Goal: Complete application form

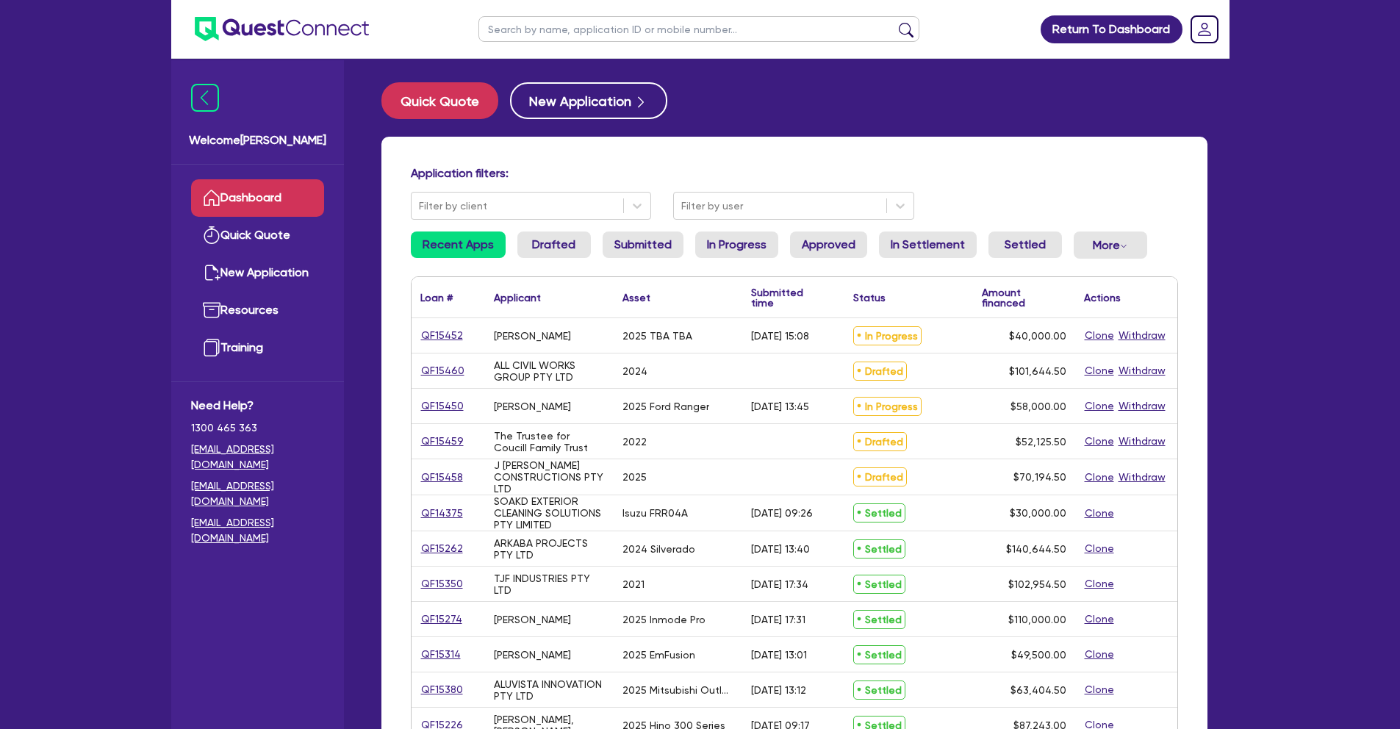
click at [547, 29] on input "text" at bounding box center [698, 29] width 441 height 26
type input "perfect"
click at [894, 22] on button "submit" at bounding box center [906, 32] width 24 height 21
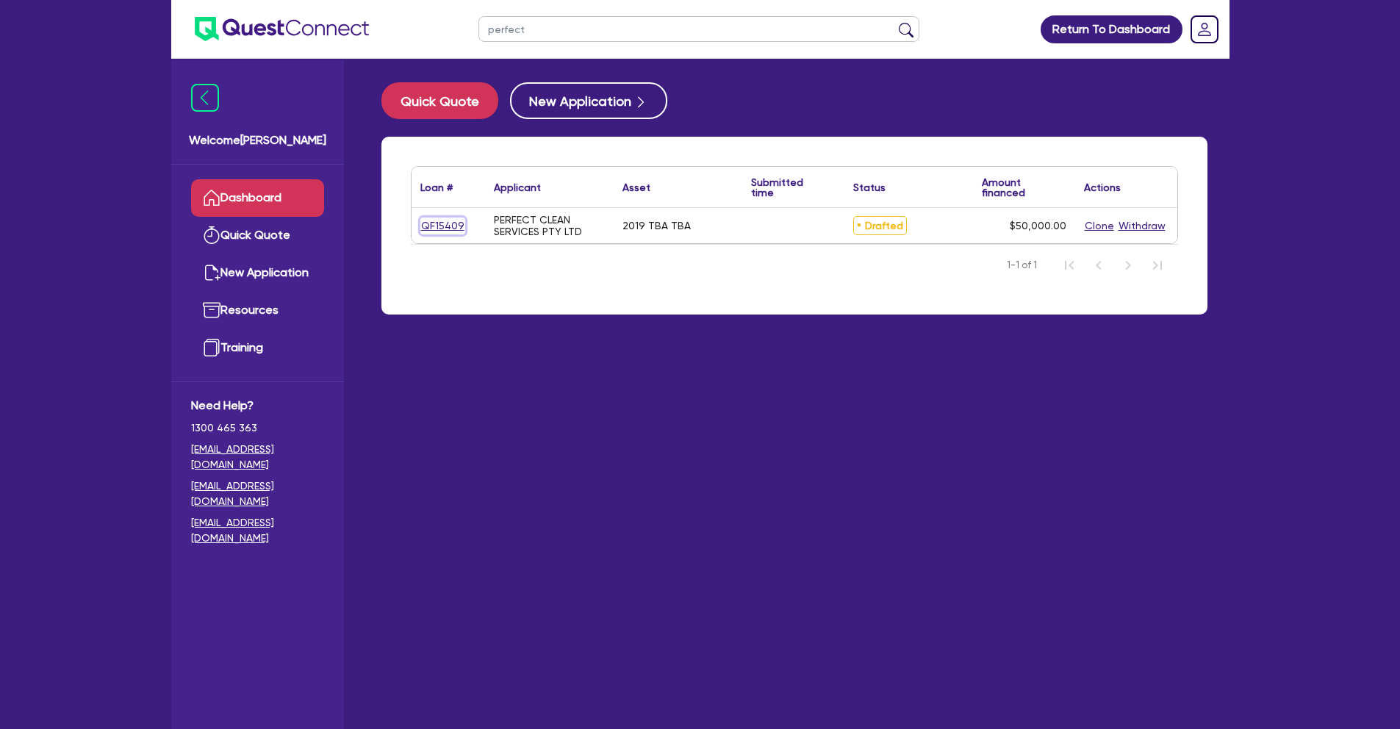
click at [439, 223] on link "QF15409" at bounding box center [442, 226] width 45 height 17
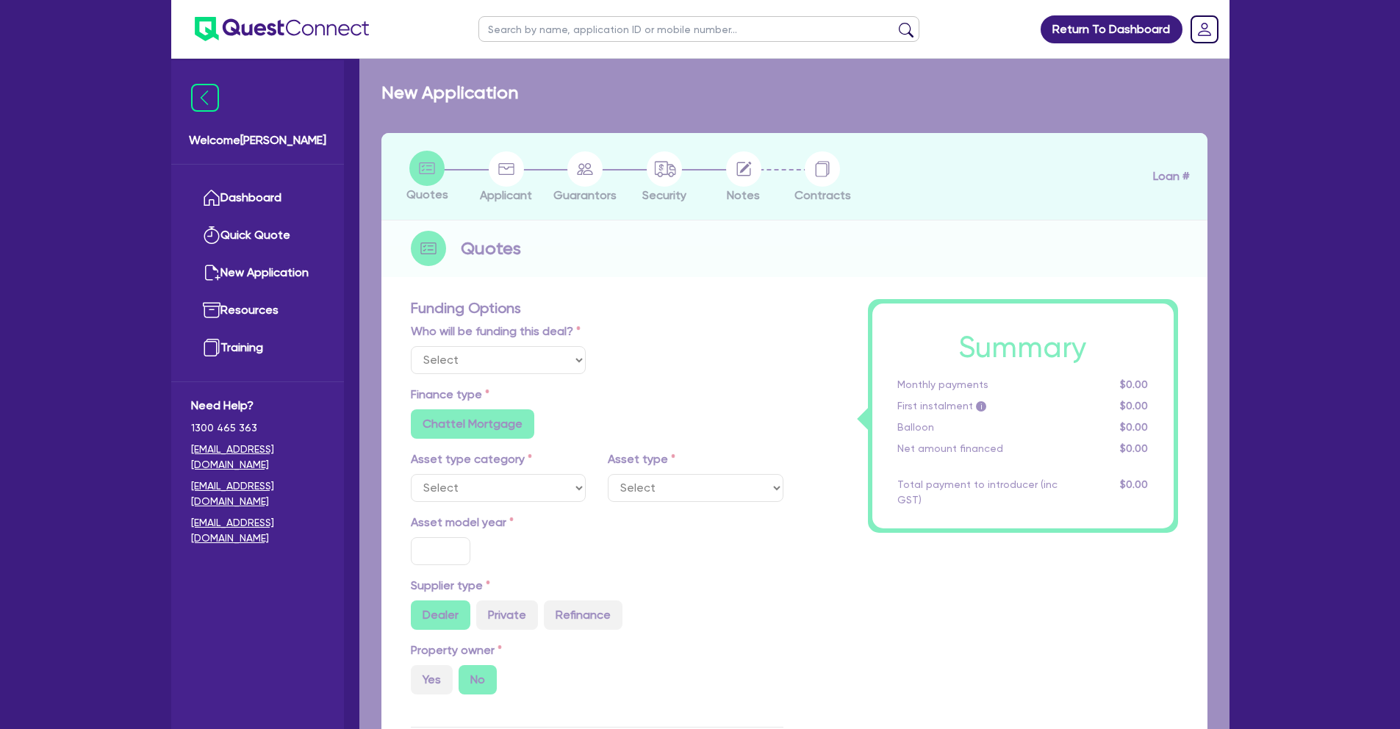
select select "Other"
select select "CARS_AND_LIGHT_TRUCKS"
type input "2019"
radio input "true"
type input "50,000"
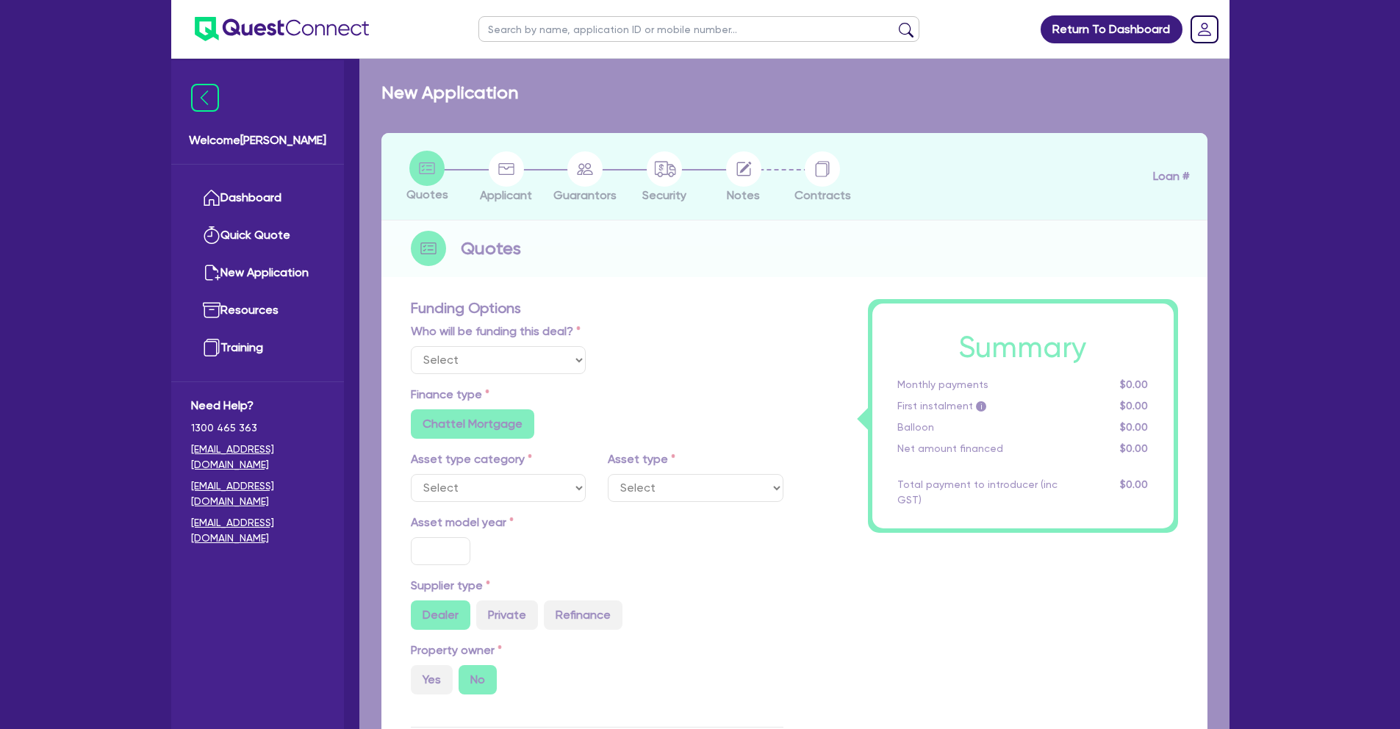
type input "17.95"
radio input "false"
select select "PASSENGER_VEHICLES"
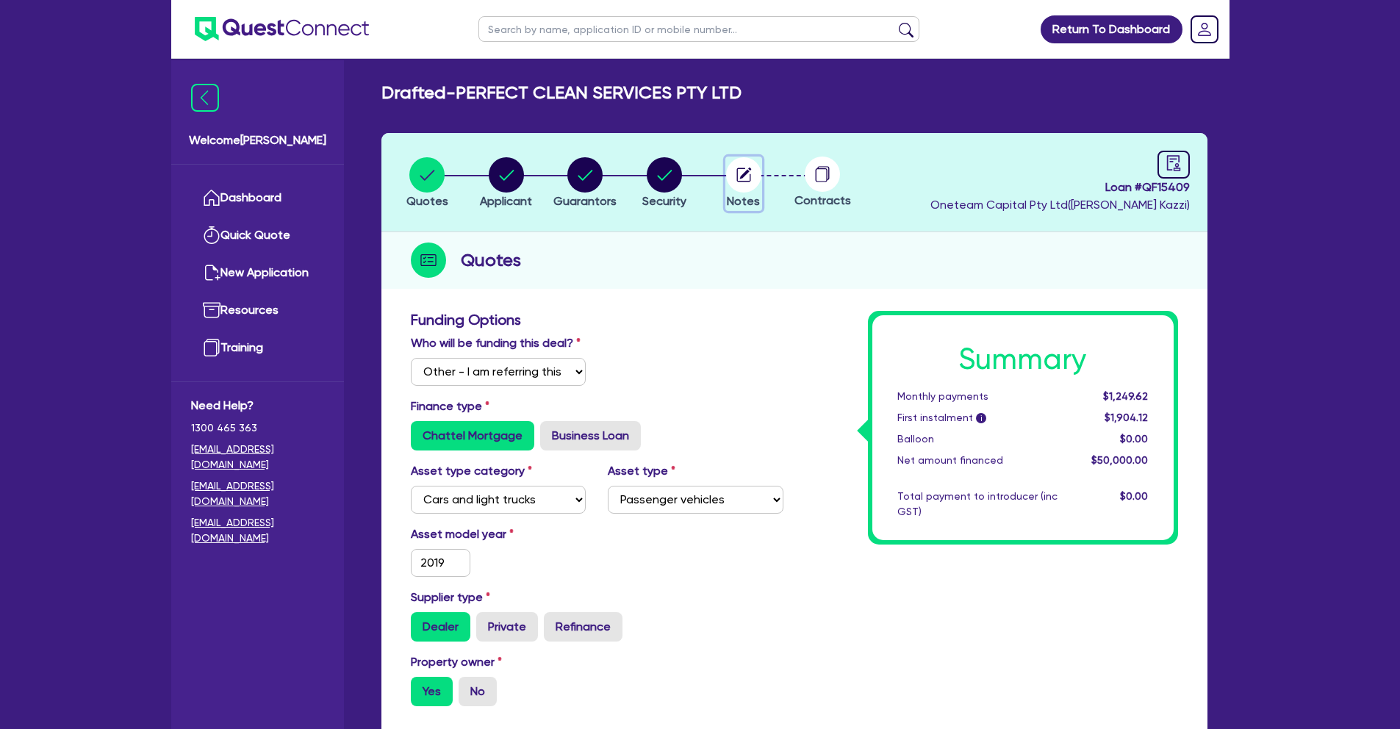
click at [735, 171] on circle "button" at bounding box center [743, 174] width 35 height 35
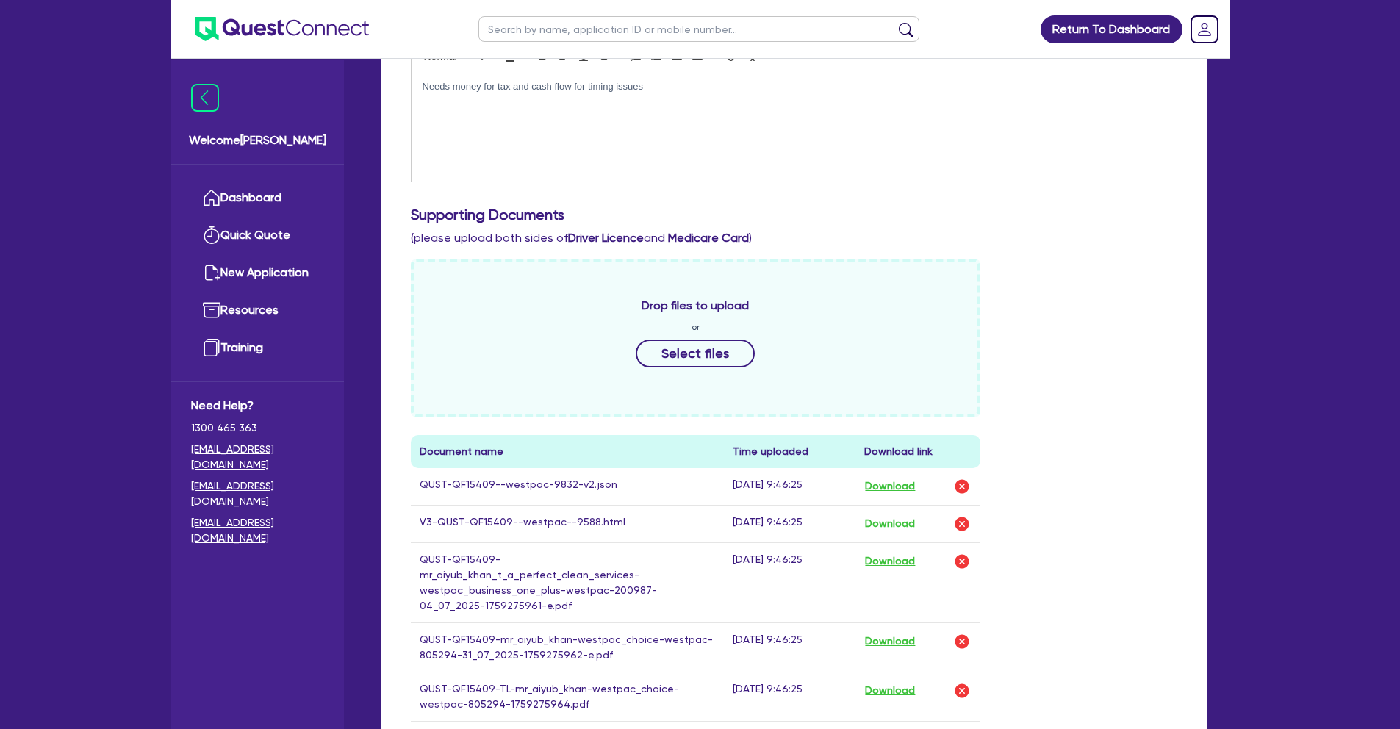
scroll to position [645, 0]
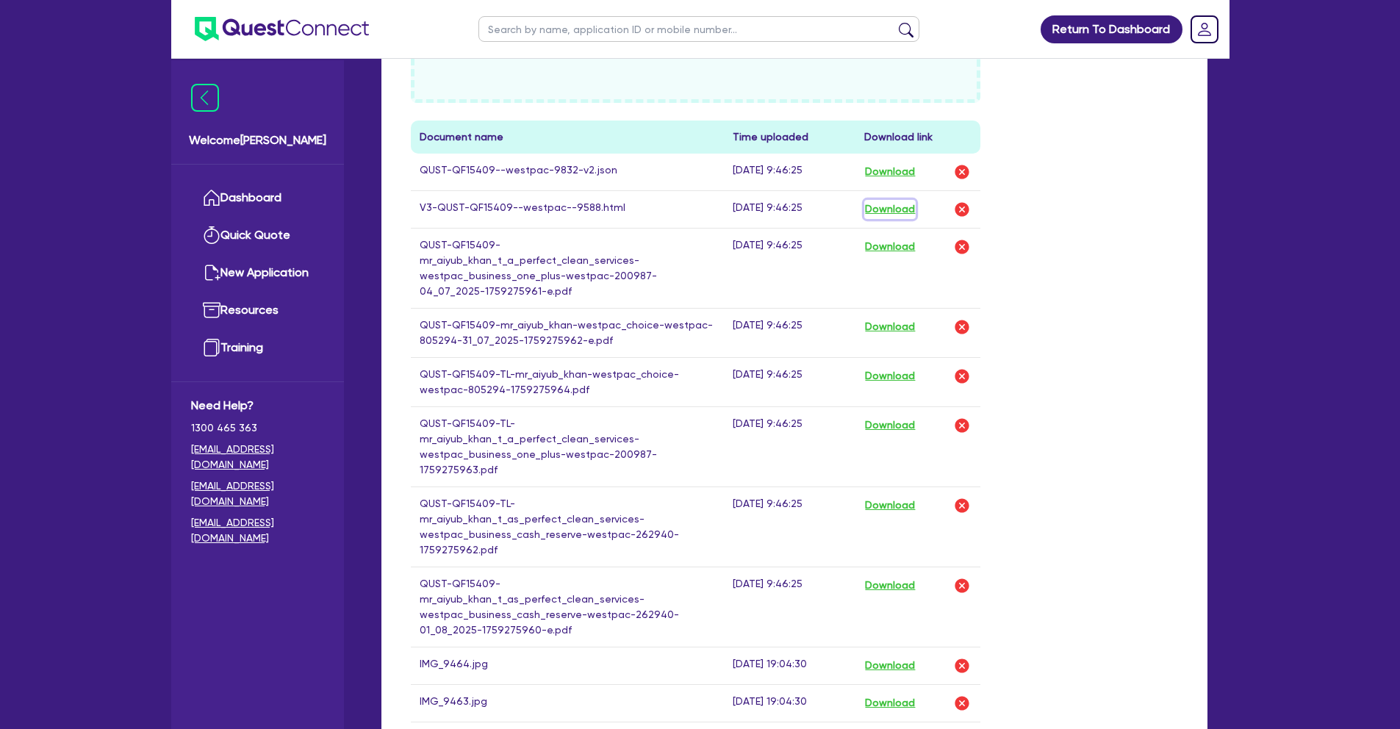
click at [909, 206] on button "Download" at bounding box center [889, 209] width 51 height 19
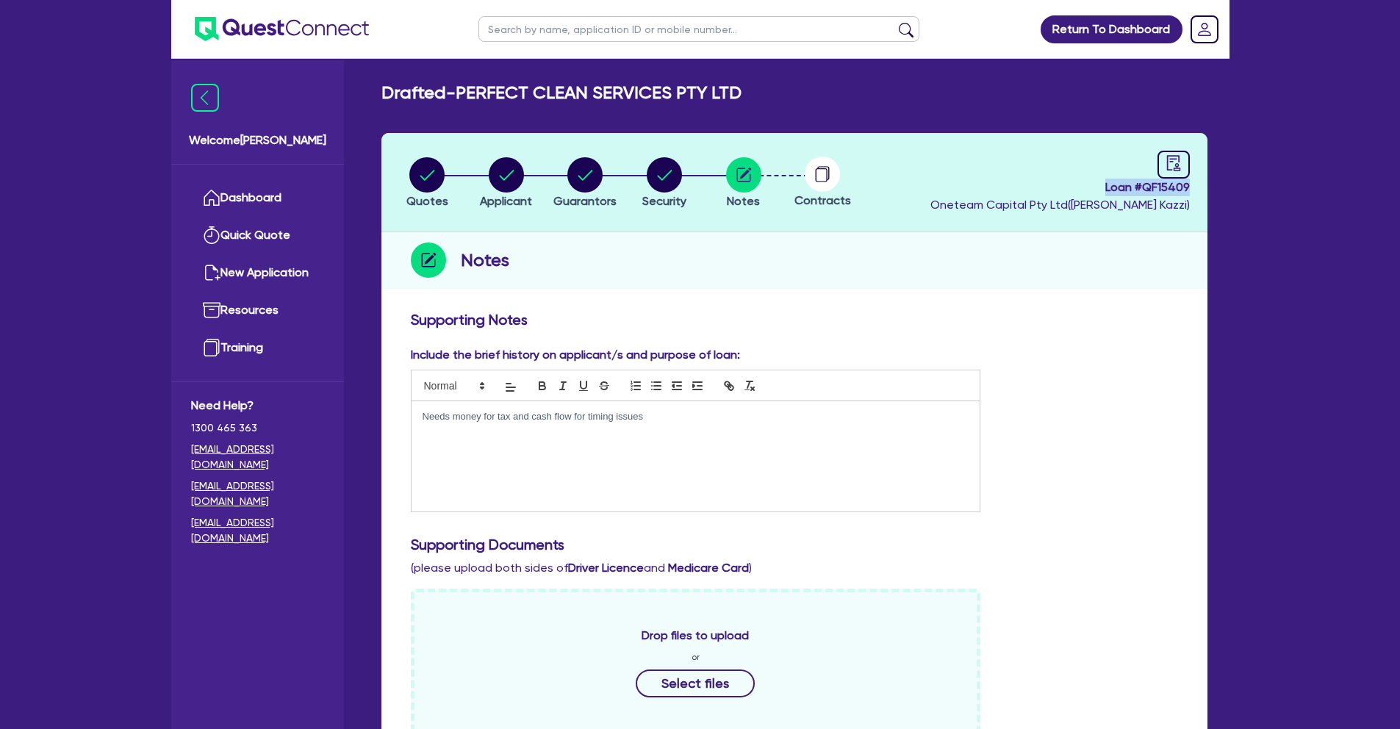
drag, startPoint x: 1103, startPoint y: 186, endPoint x: 1195, endPoint y: 186, distance: 91.9
click at [1195, 186] on header "Quotes Applicant [GEOGRAPHIC_DATA] Security Notes Contracts Loan # QF15409 Onet…" at bounding box center [794, 182] width 826 height 99
copy span "Loan # QF15409"
click at [232, 195] on link "Dashboard" at bounding box center [257, 197] width 133 height 37
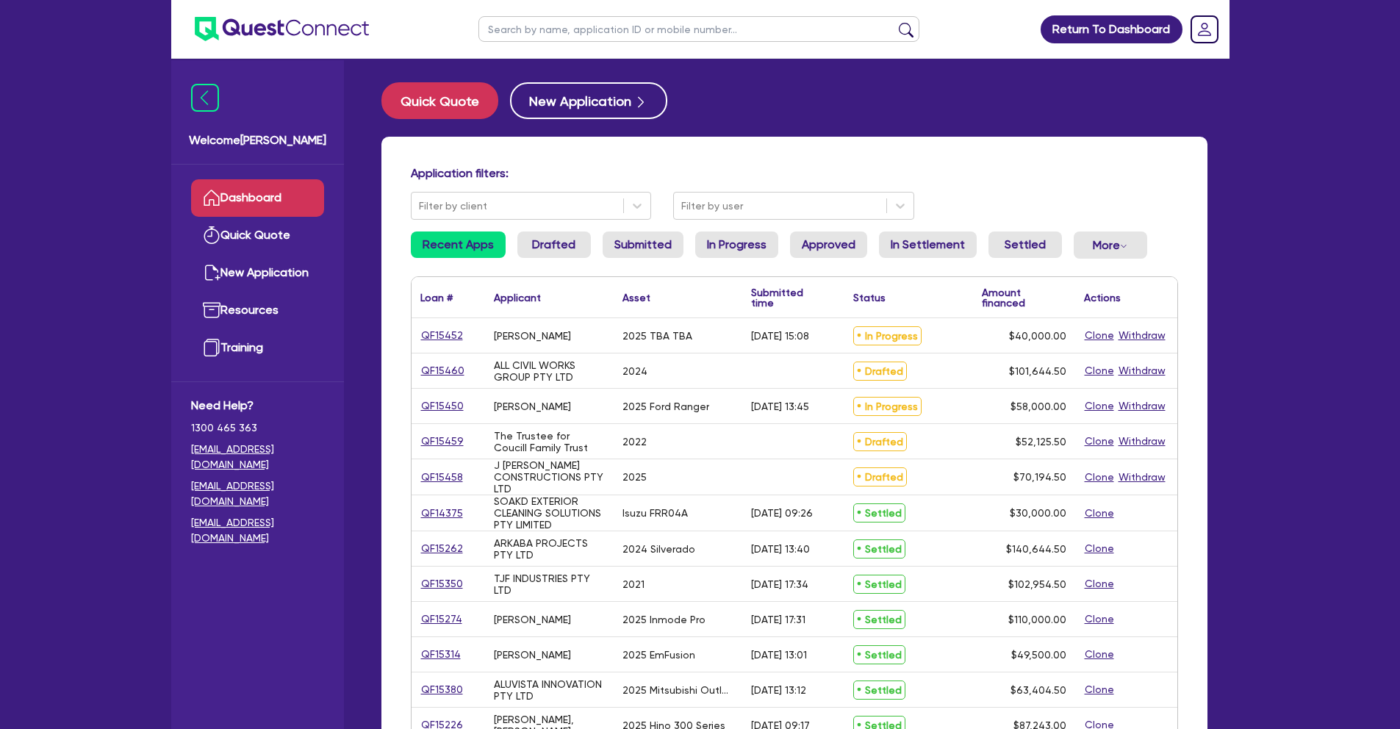
click at [527, 30] on input "text" at bounding box center [698, 29] width 441 height 26
type input "clean"
click at [894, 22] on button "submit" at bounding box center [906, 32] width 24 height 21
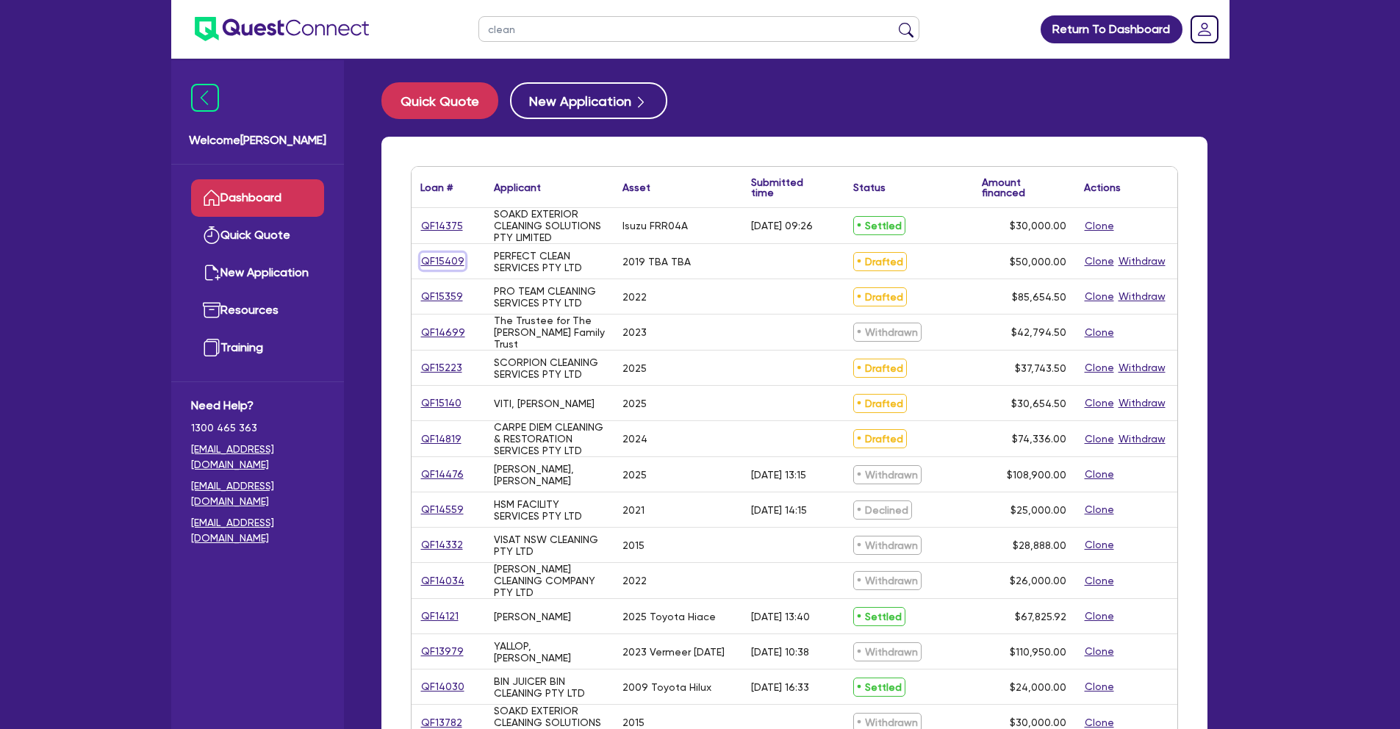
click at [435, 258] on link "QF15409" at bounding box center [442, 261] width 45 height 17
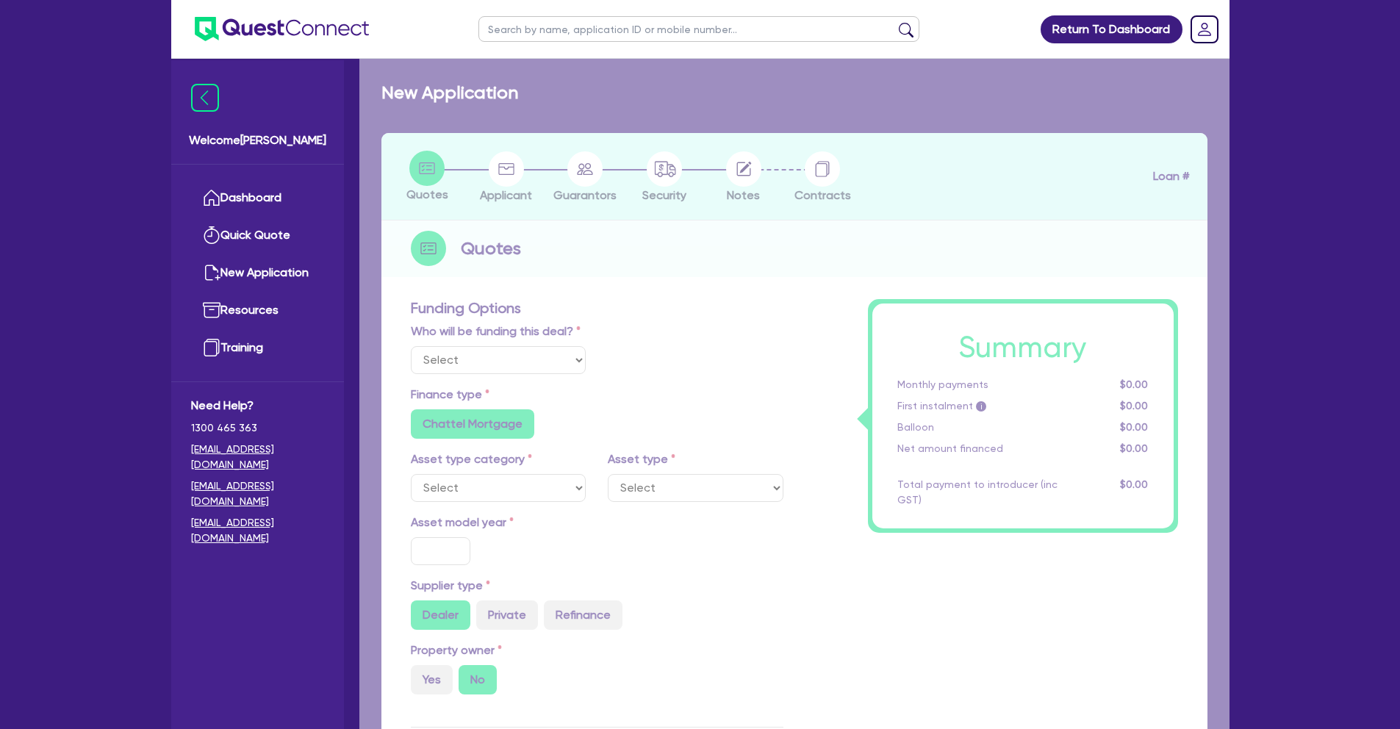
select select "Other"
select select "CARS_AND_LIGHT_TRUCKS"
type input "2019"
radio input "true"
type input "50,000"
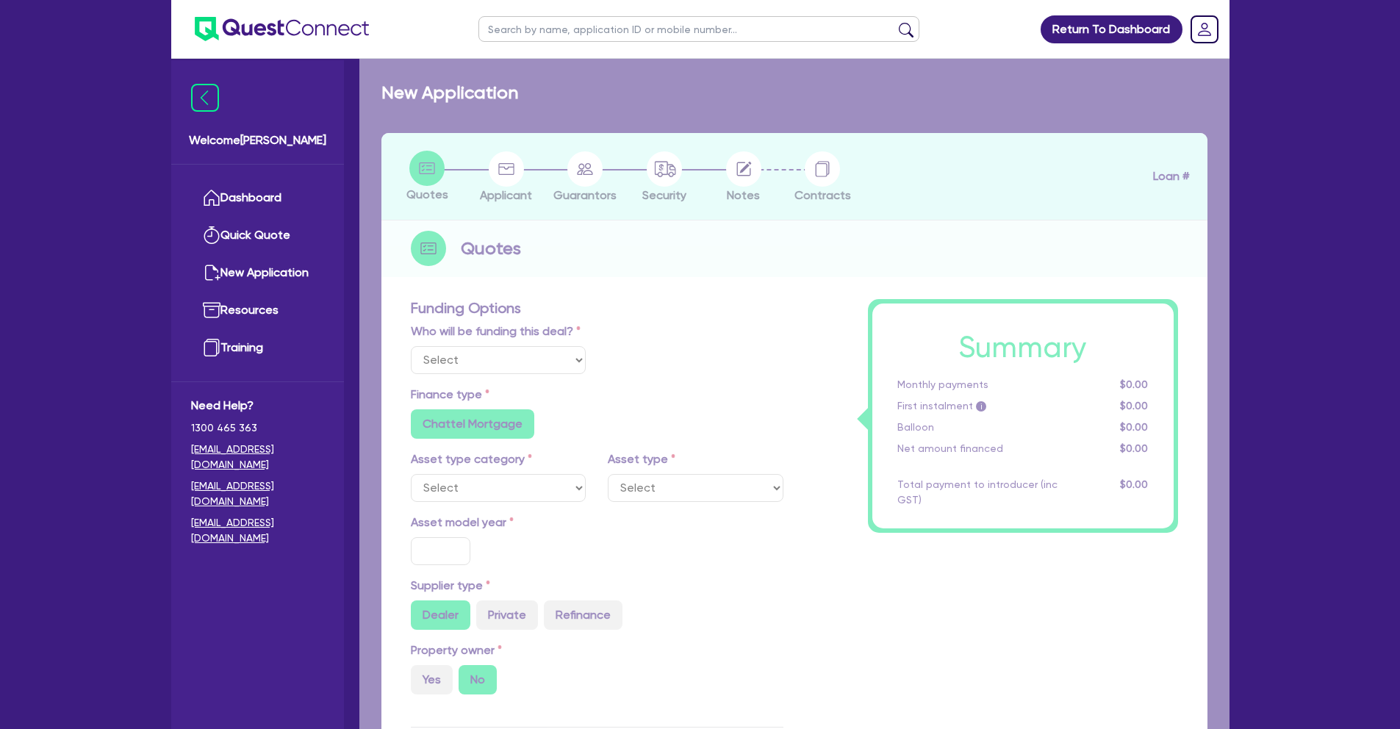
type input "17.95"
radio input "false"
select select "PASSENGER_VEHICLES"
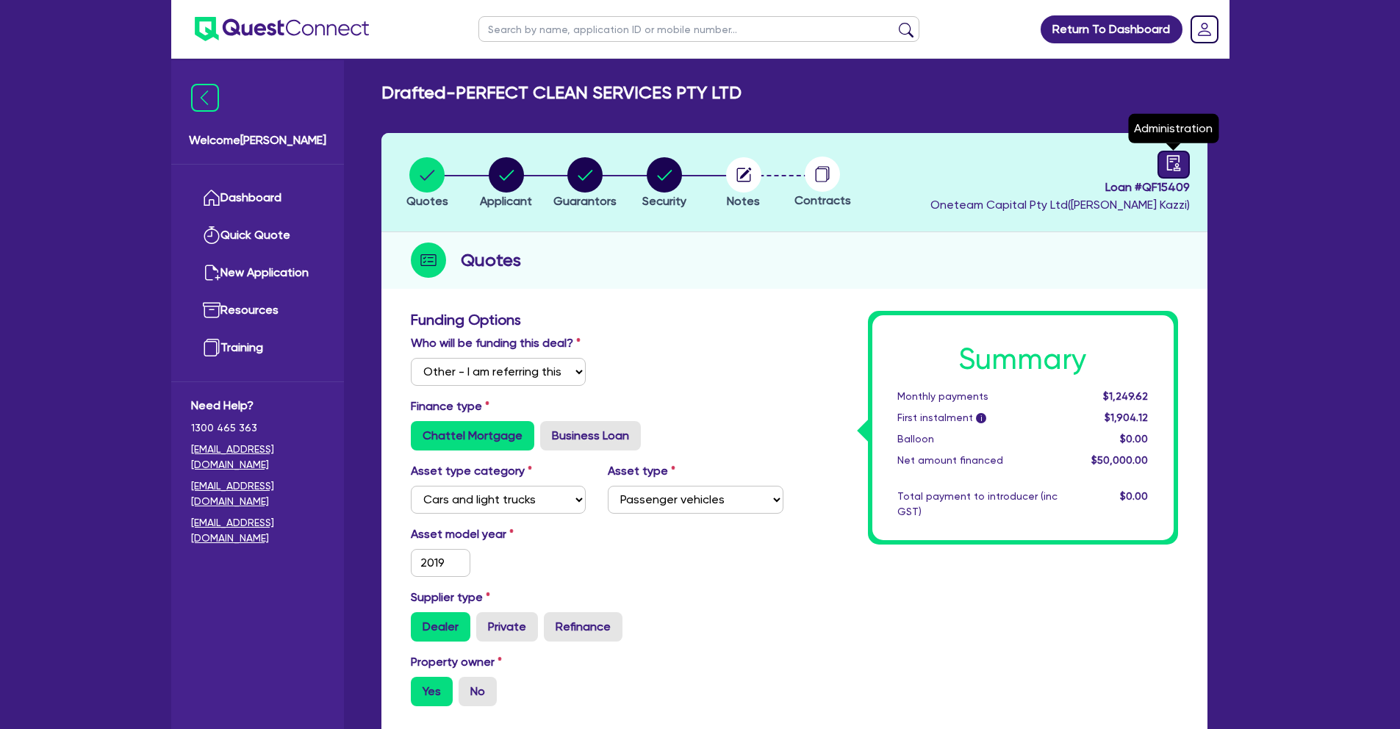
click at [1172, 163] on icon "audit" at bounding box center [1174, 163] width 16 height 16
select select "DRAFTED_NEW"
select select "Other"
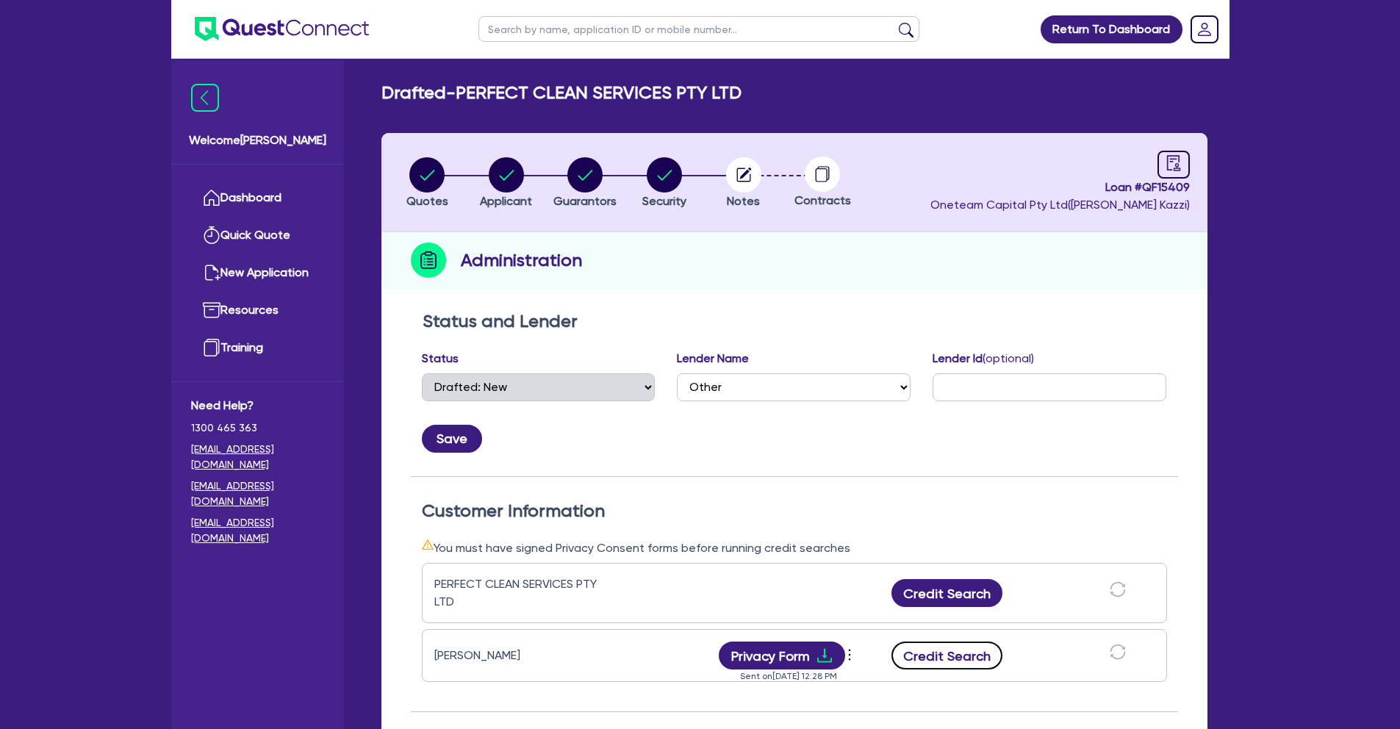
click at [966, 651] on button "Credit Search" at bounding box center [947, 656] width 112 height 28
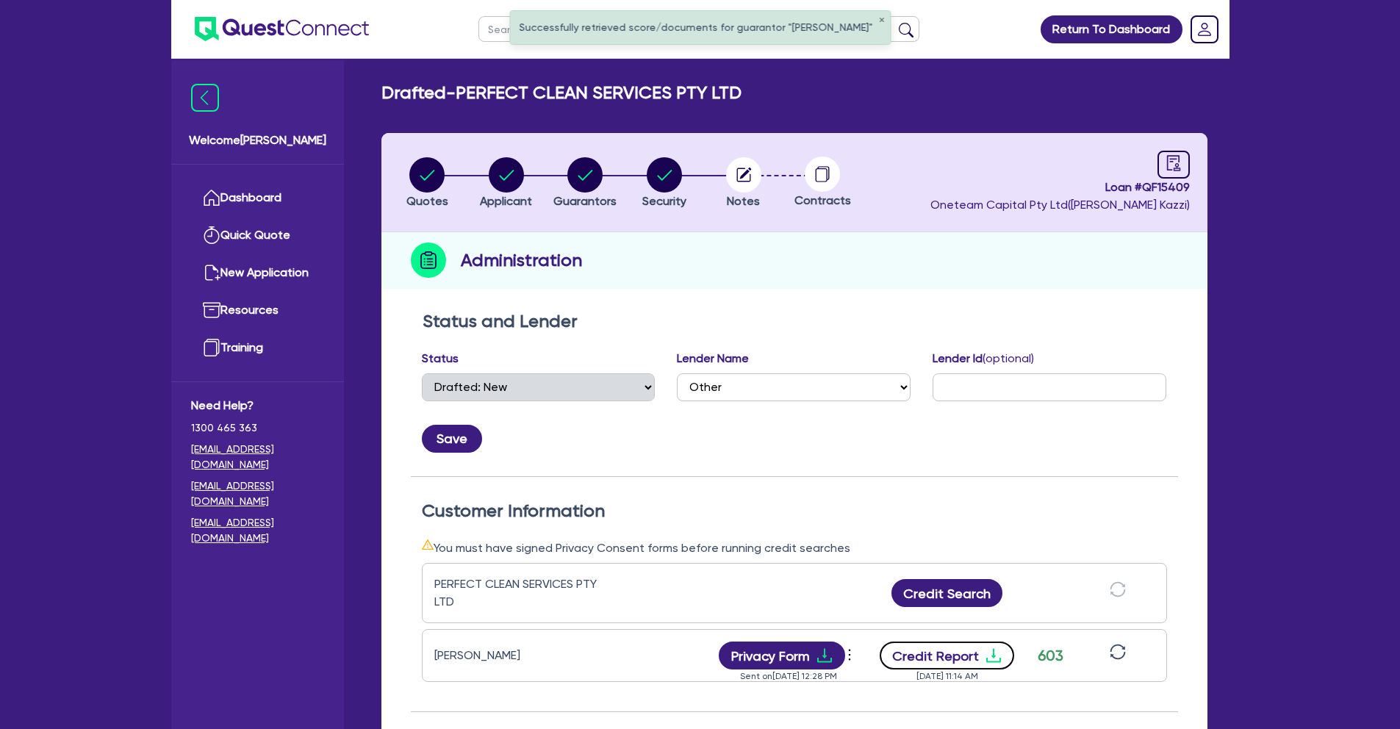
click at [954, 660] on button "Credit Report" at bounding box center [947, 656] width 134 height 28
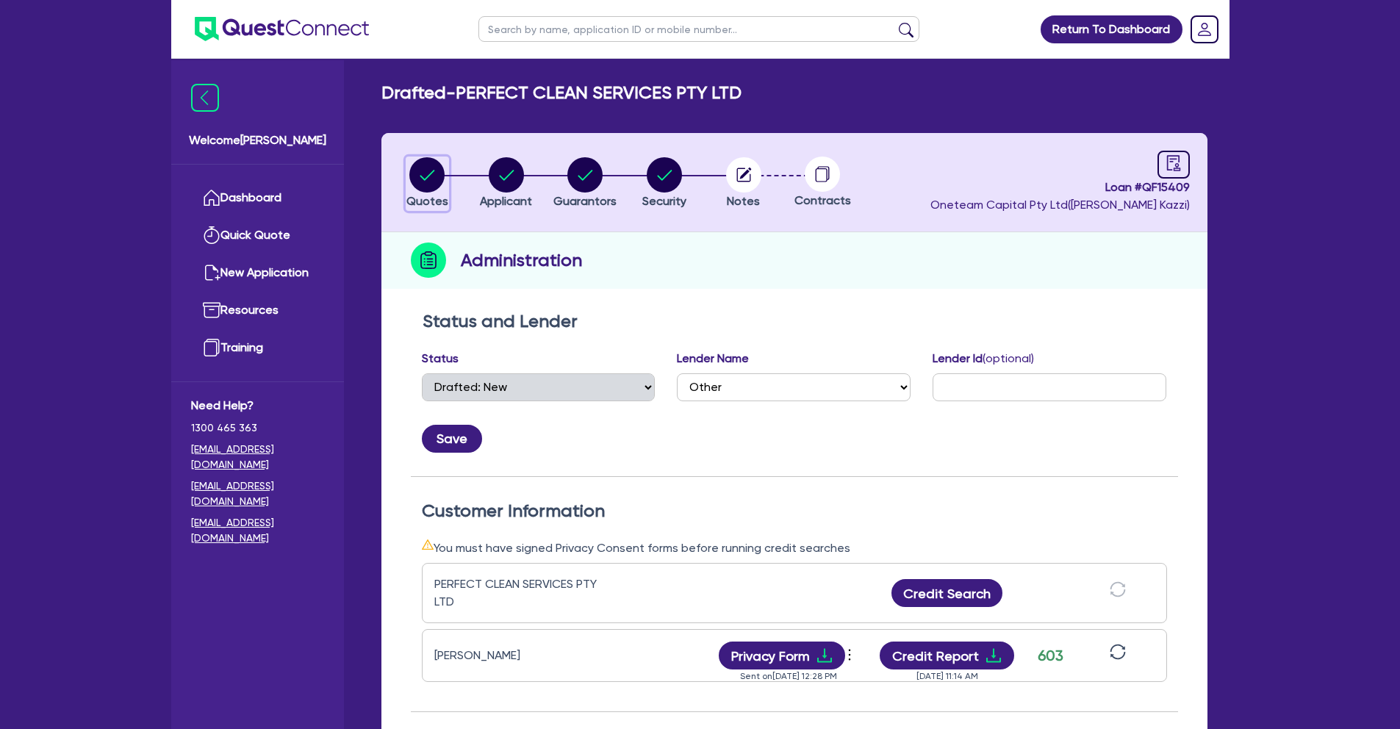
click at [442, 172] on circle "button" at bounding box center [426, 174] width 35 height 35
select select "Other"
select select "CARS_AND_LIGHT_TRUCKS"
select select "PASSENGER_VEHICLES"
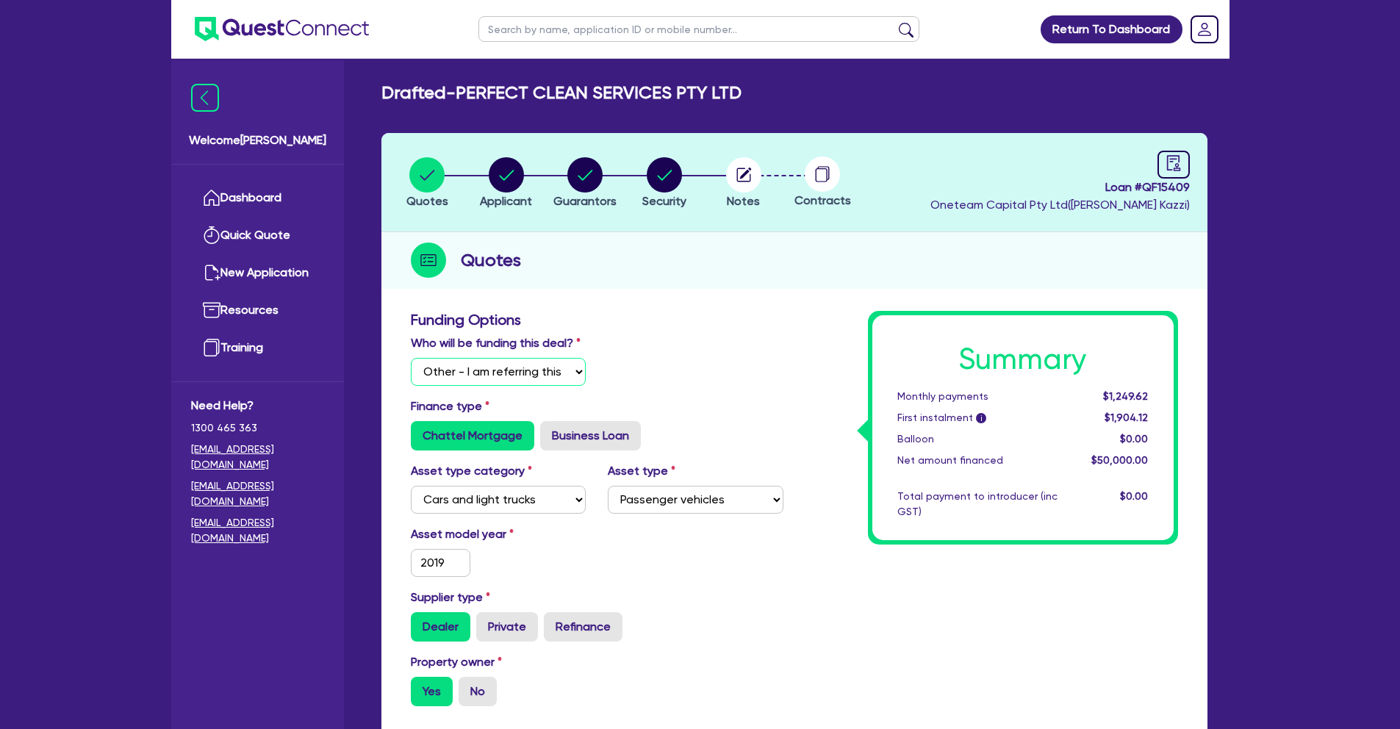
click at [575, 372] on select "Select I will fund 100% I will co-fund with Quest I want Quest to fund 100% Oth…" at bounding box center [499, 372] width 176 height 28
select select "Quest Finance - Own Book"
click at [411, 358] on select "Select I will fund 100% I will co-fund with Quest I want Quest to fund 100% Oth…" at bounding box center [499, 372] width 176 height 28
type input "50,000"
click at [740, 187] on circle "button" at bounding box center [743, 174] width 35 height 35
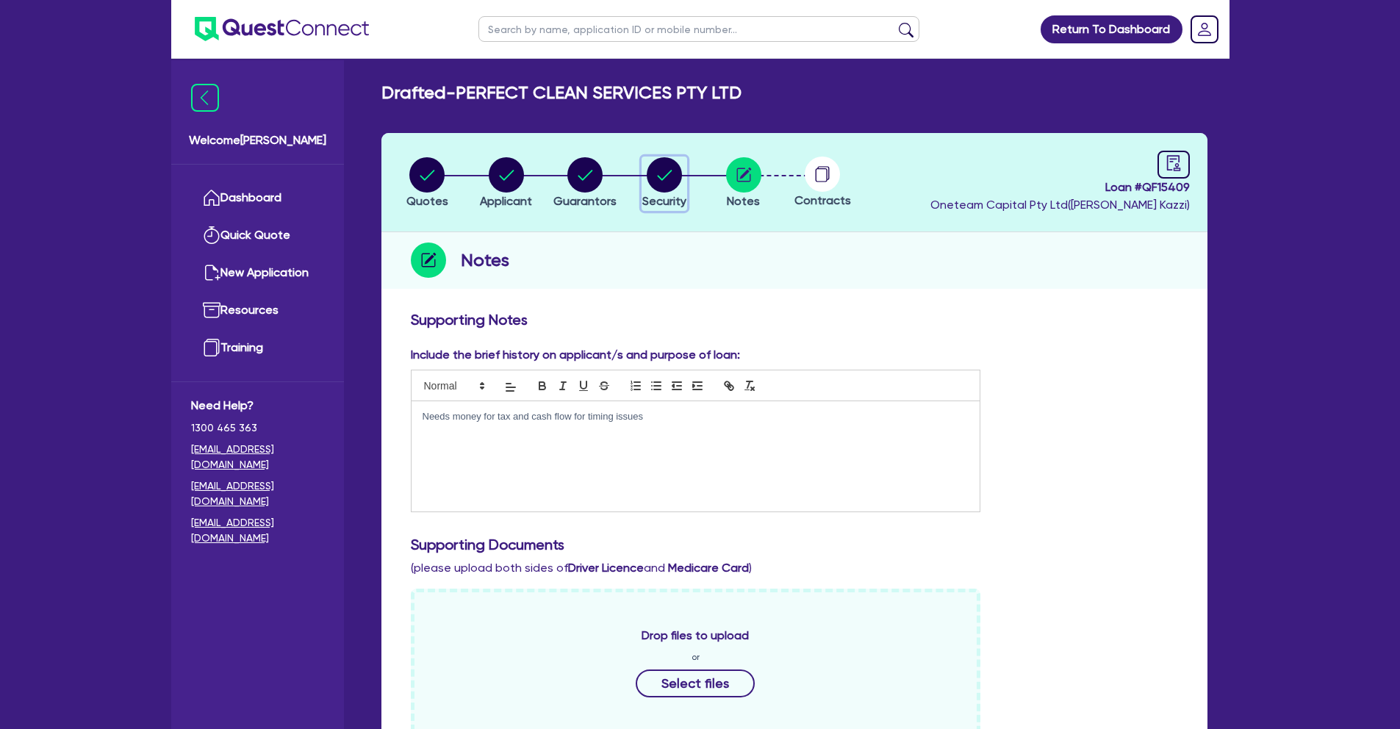
click at [663, 190] on circle "button" at bounding box center [664, 174] width 35 height 35
select select "CARS_AND_LIGHT_TRUCKS"
select select "PASSENGER_VEHICLES"
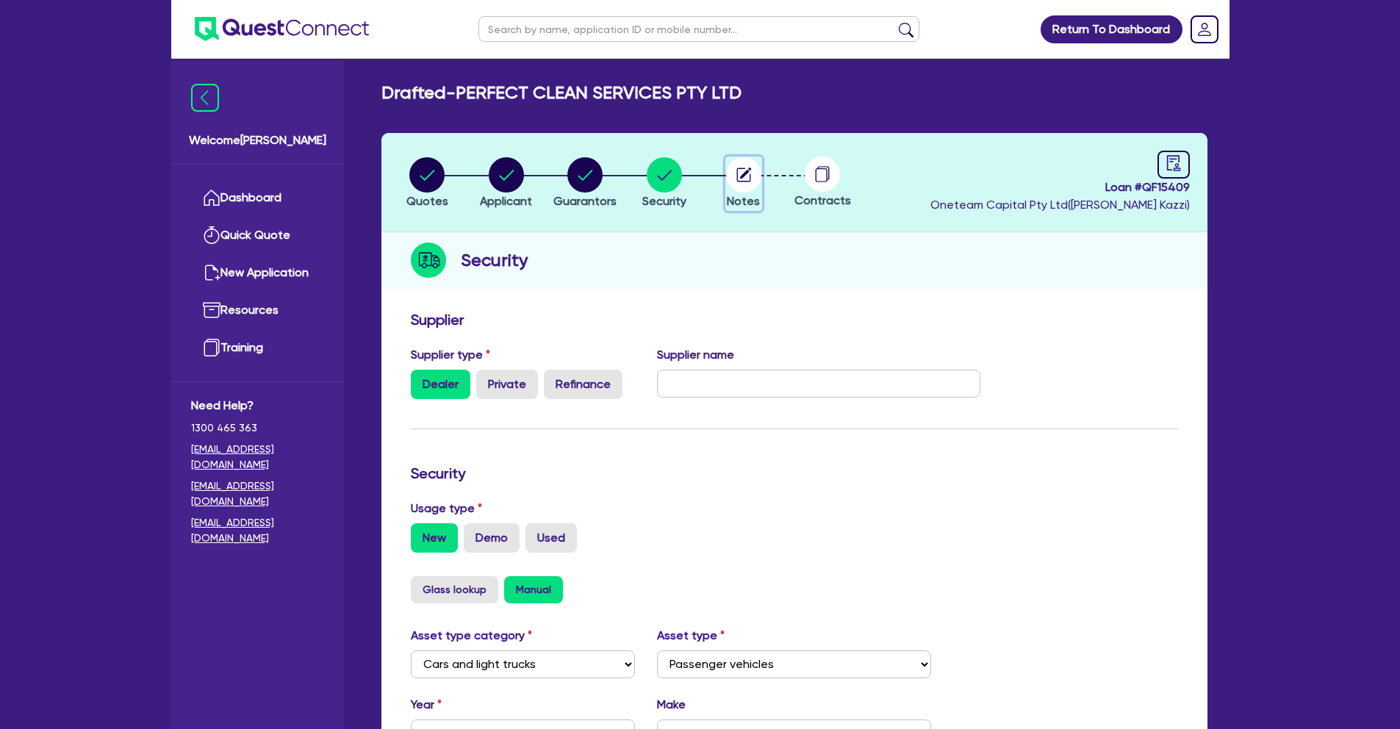
click at [747, 173] on circle "button" at bounding box center [743, 174] width 35 height 35
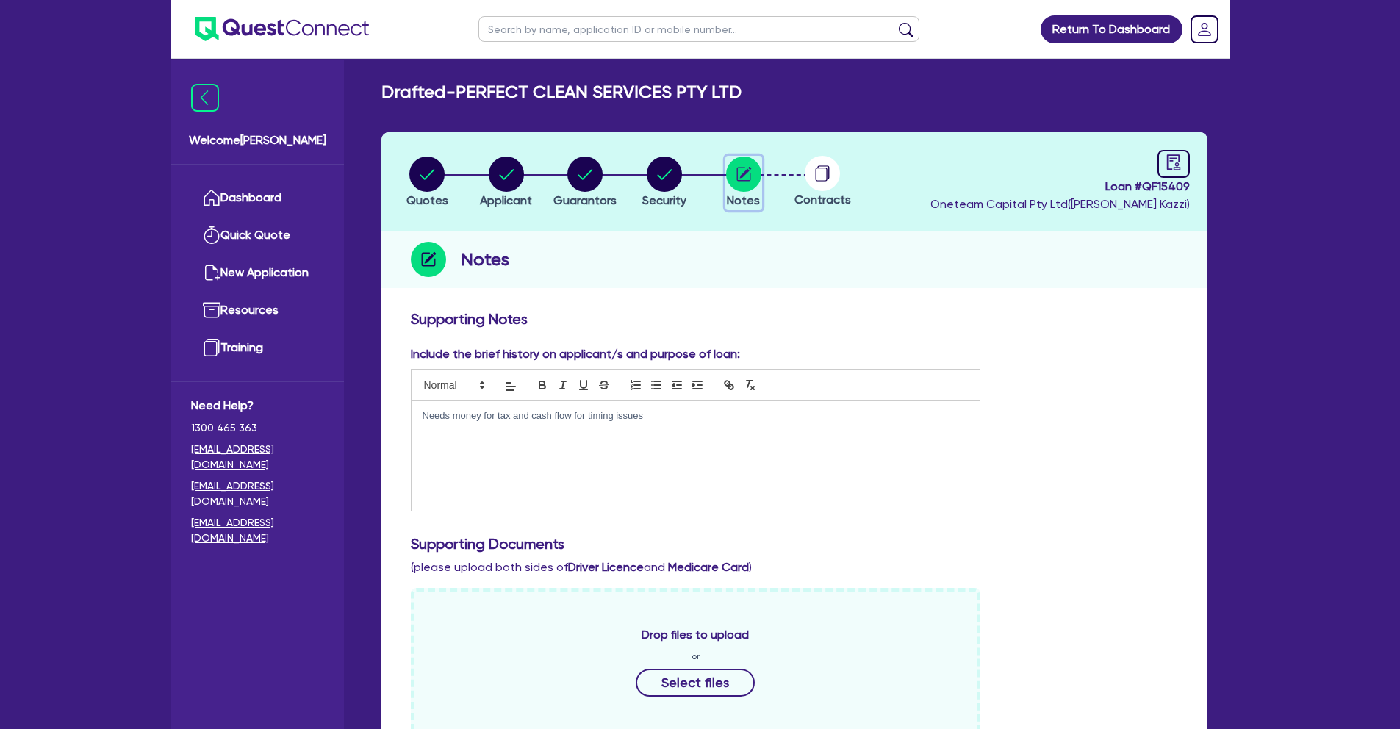
scroll to position [3, 0]
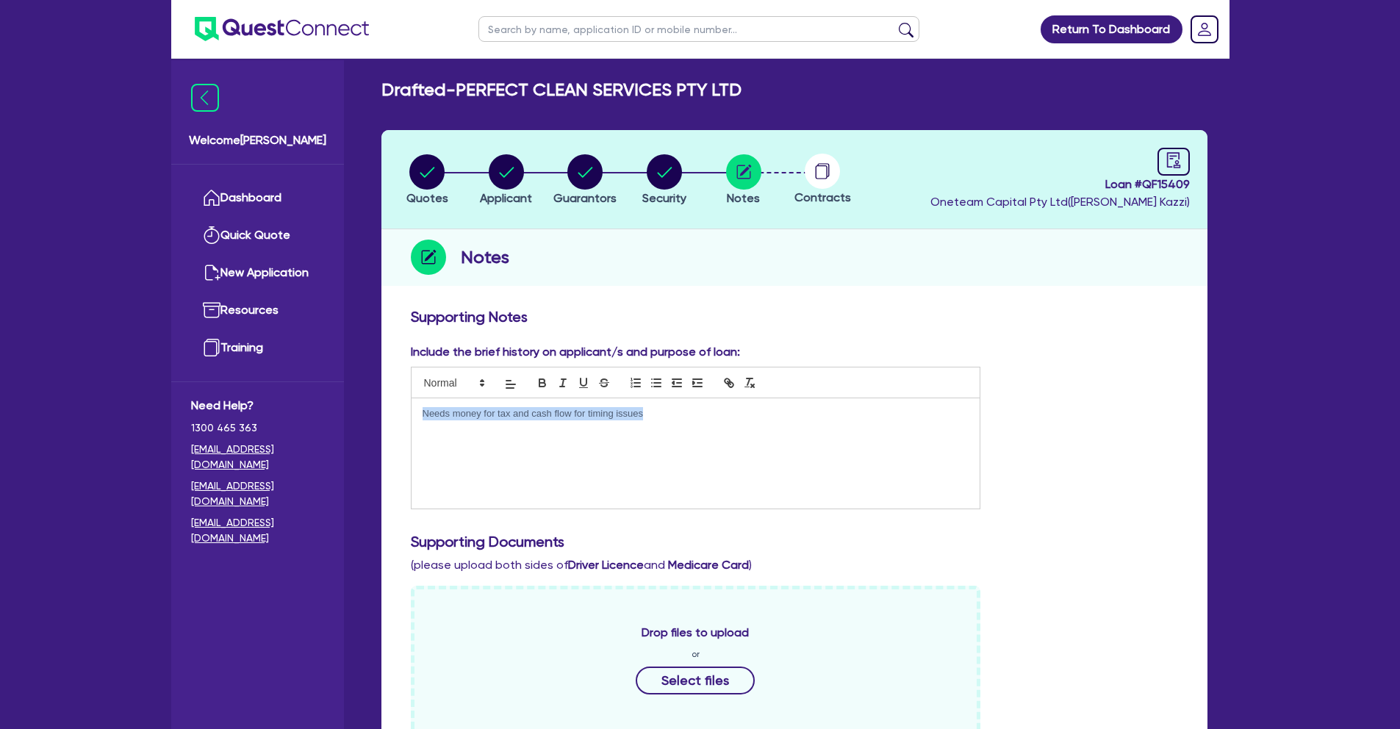
drag, startPoint x: 663, startPoint y: 415, endPoint x: 351, endPoint y: 406, distance: 312.5
click at [420, 414] on div "Needs money for tax and cash flow for timing issues" at bounding box center [696, 453] width 569 height 110
click at [582, 413] on p "Client runs a cleaning company." at bounding box center [696, 413] width 547 height 13
click at [453, 424] on p "Needs money for tax and cash flow for timing issues" at bounding box center [696, 426] width 547 height 13
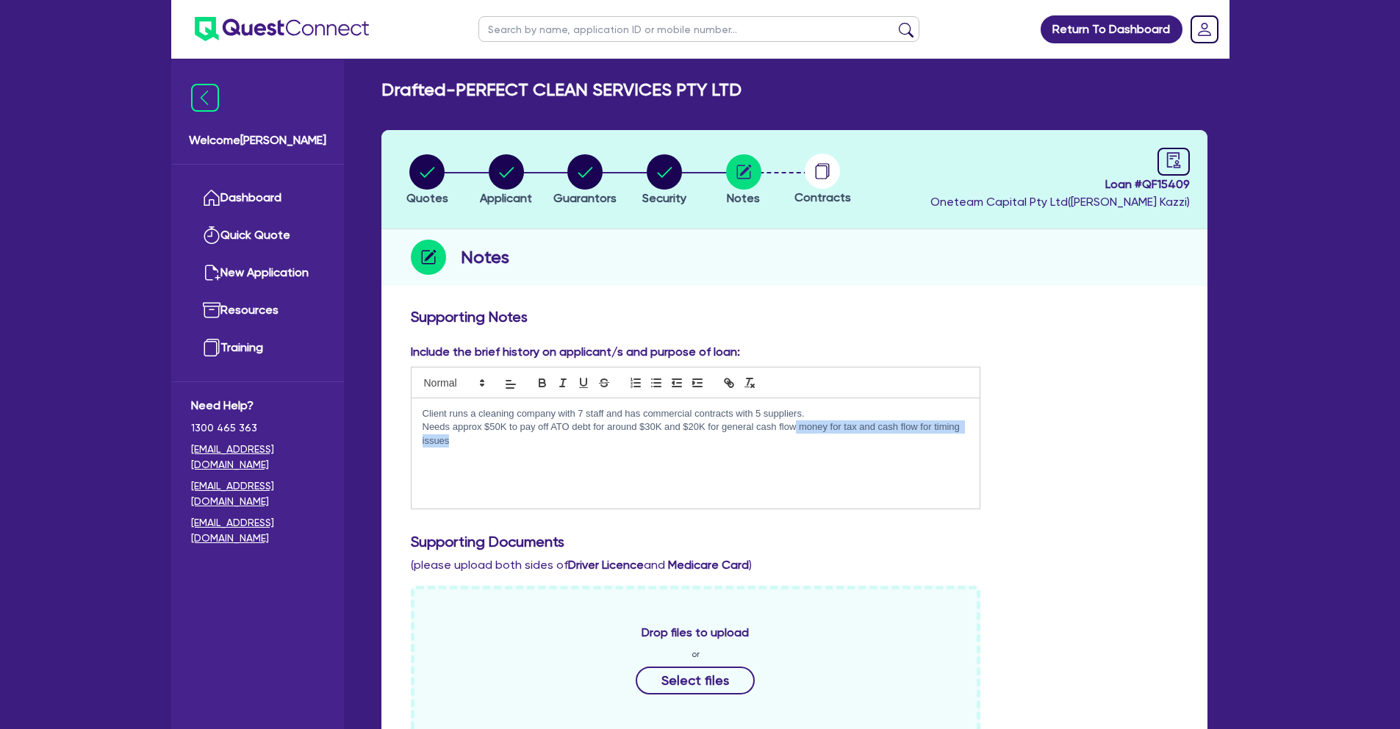
drag, startPoint x: 795, startPoint y: 425, endPoint x: 828, endPoint y: 460, distance: 47.9
click at [828, 460] on div "Client runs a cleaning company with 7 staff and has commercial contracts with 5…" at bounding box center [696, 453] width 569 height 110
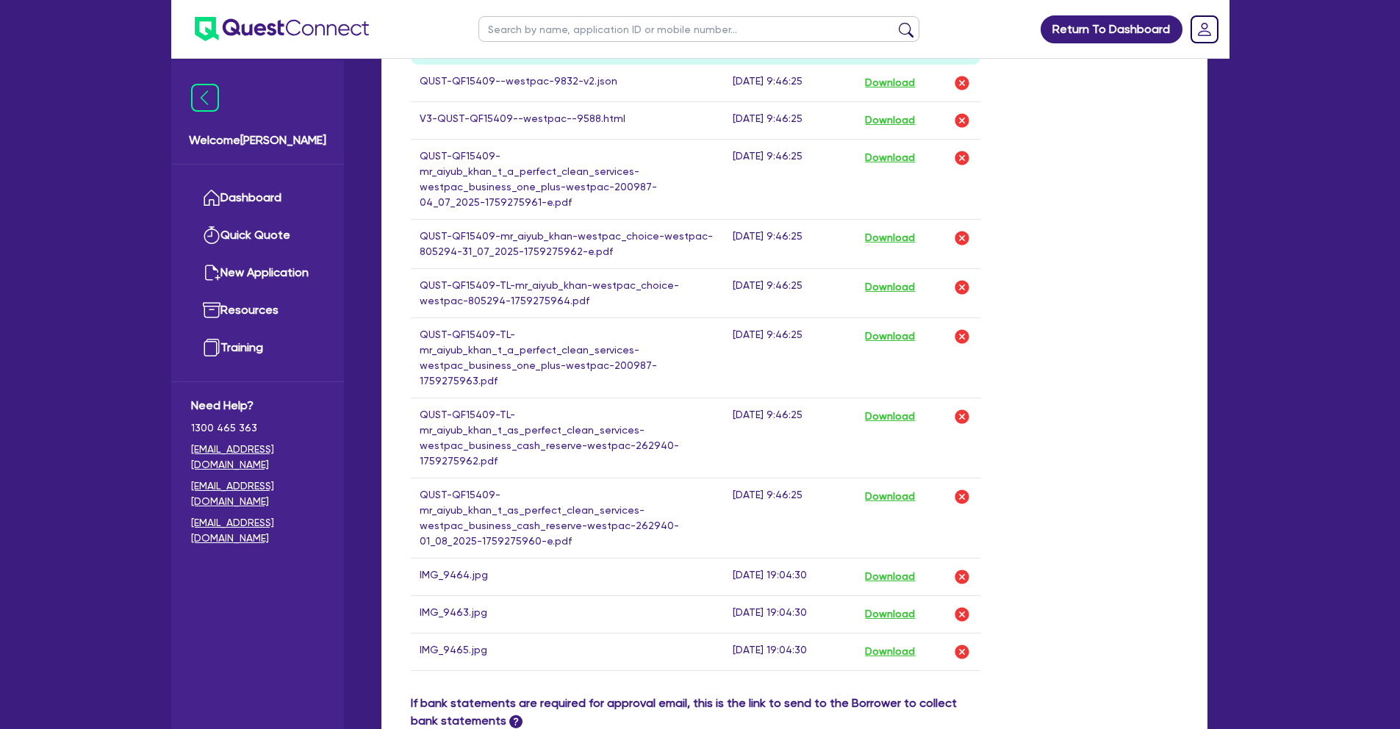
scroll to position [887, 0]
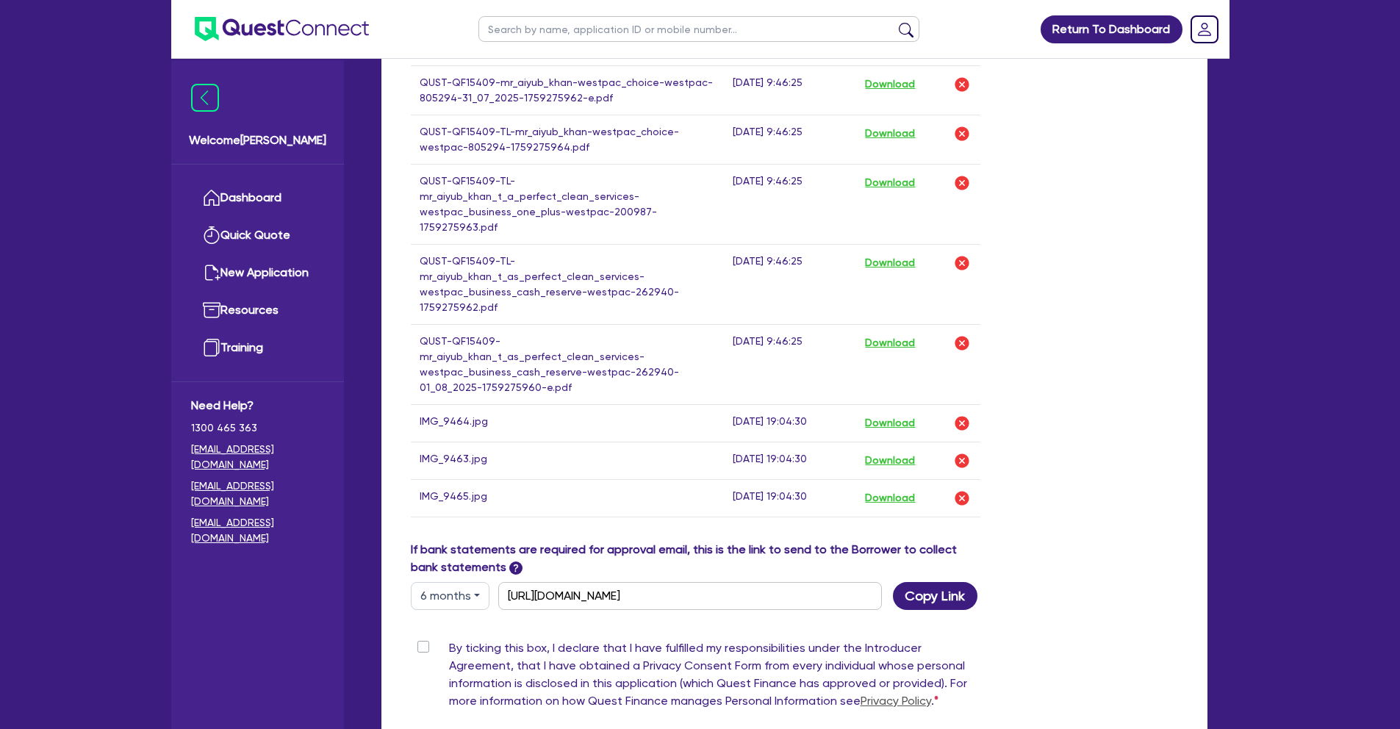
click at [449, 639] on label "By ticking this box, I declare that I have fulfilled my responsibilities under …" at bounding box center [715, 677] width 532 height 76
click at [423, 639] on input "By ticking this box, I declare that I have fulfilled my responsibilities under …" at bounding box center [417, 646] width 12 height 14
checkbox input "true"
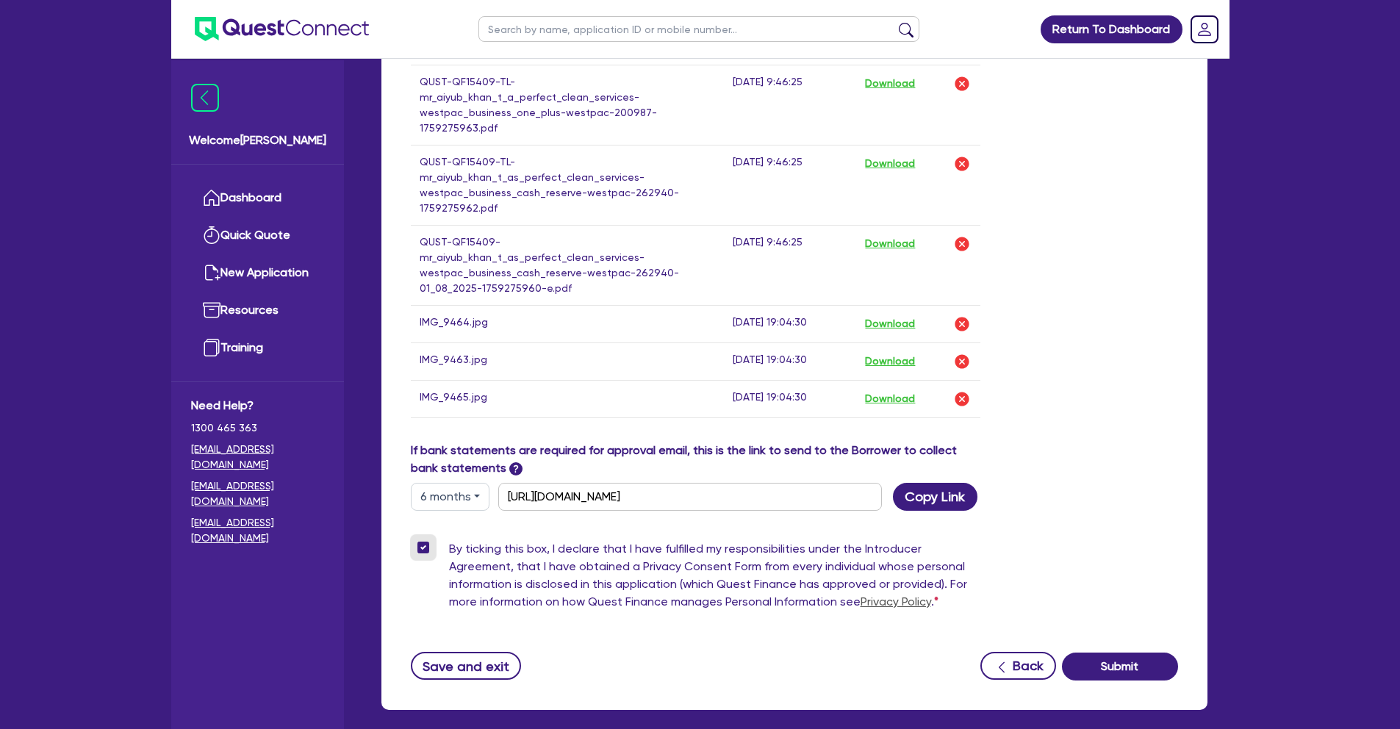
scroll to position [1010, 0]
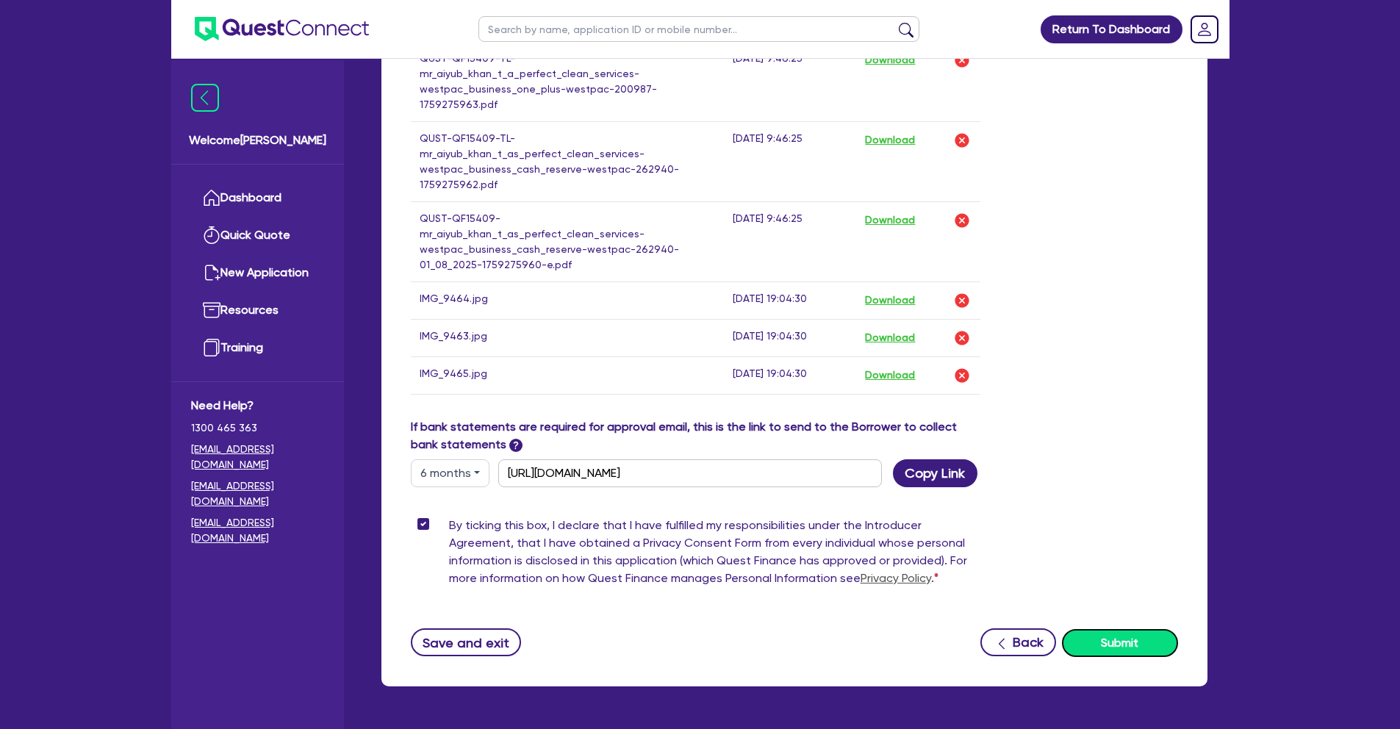
click at [1117, 629] on button "Submit" at bounding box center [1120, 643] width 116 height 28
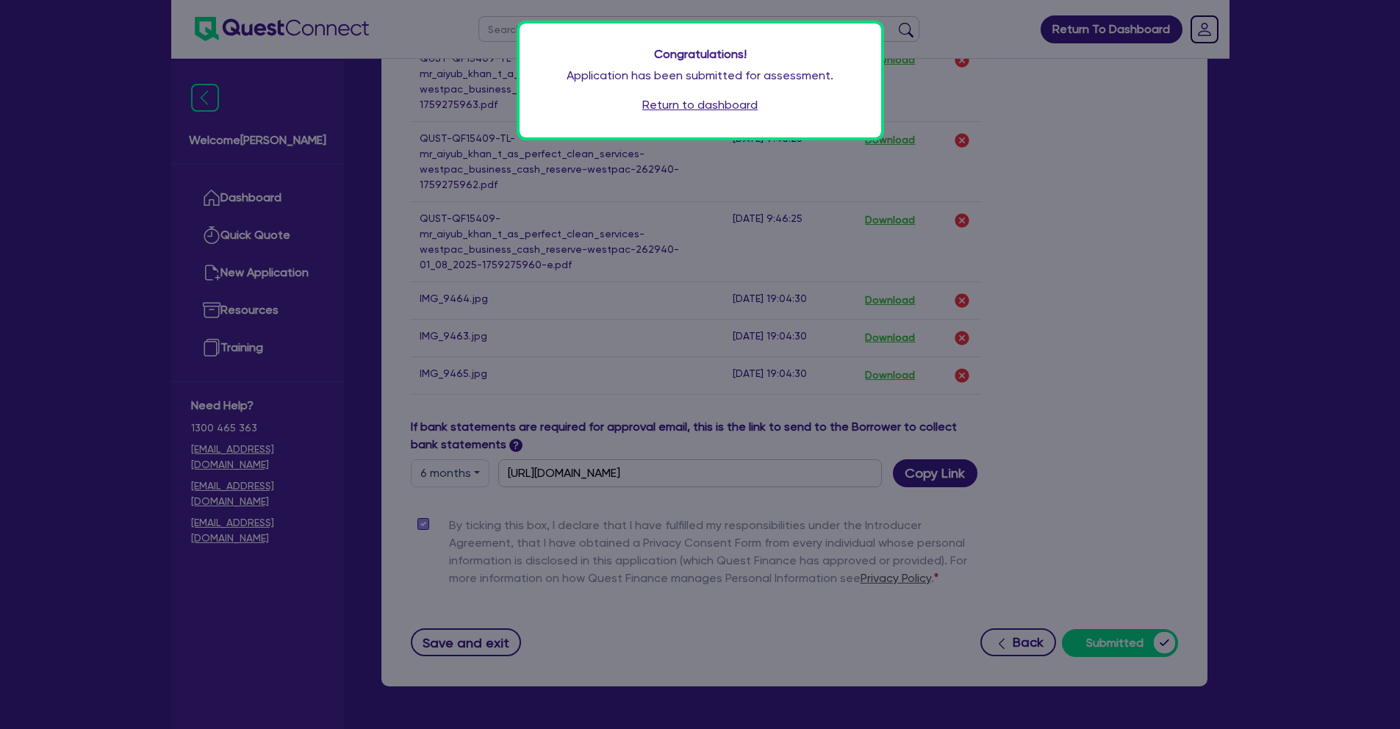
click at [678, 101] on link "Return to dashboard" at bounding box center [699, 105] width 115 height 18
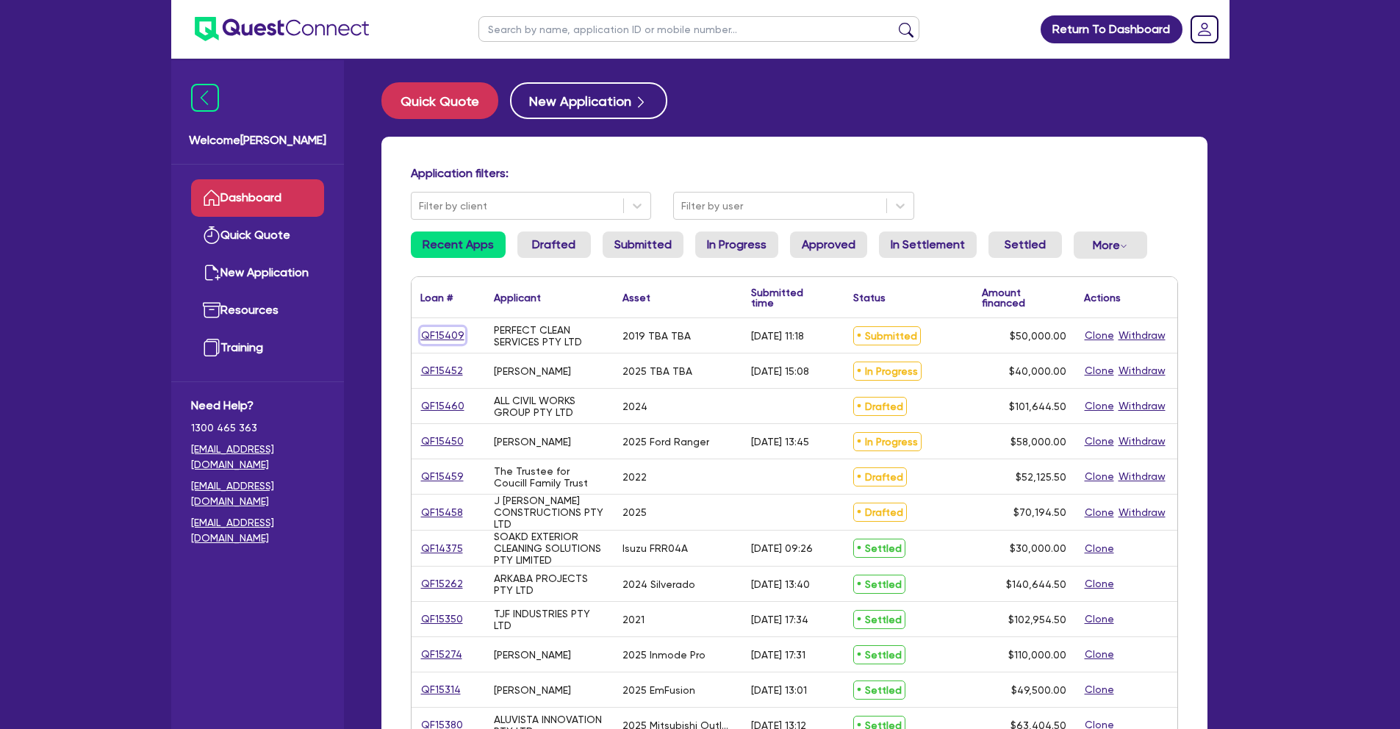
click at [445, 337] on link "QF15409" at bounding box center [442, 335] width 45 height 17
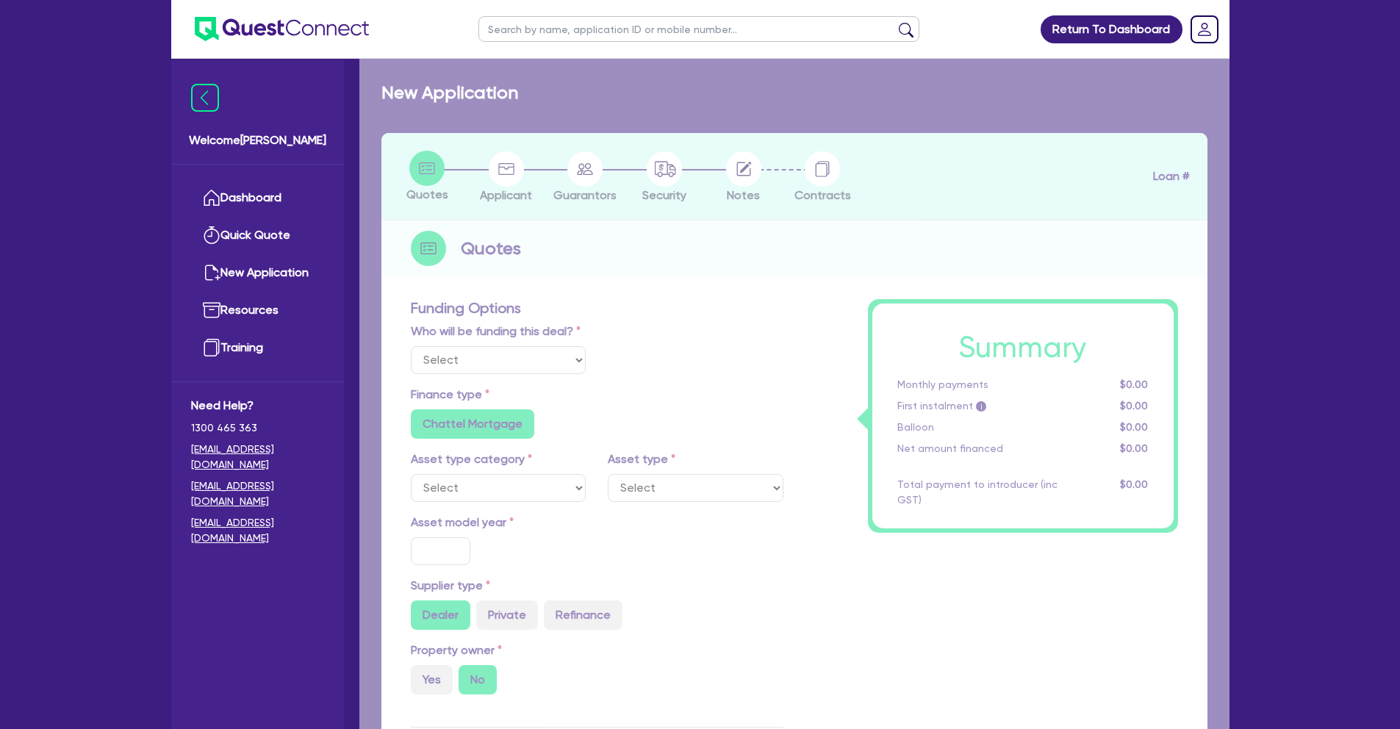
select select "Quest Finance - Own Book"
select select "CARS_AND_LIGHT_TRUCKS"
type input "2019"
radio input "true"
type input "50,000"
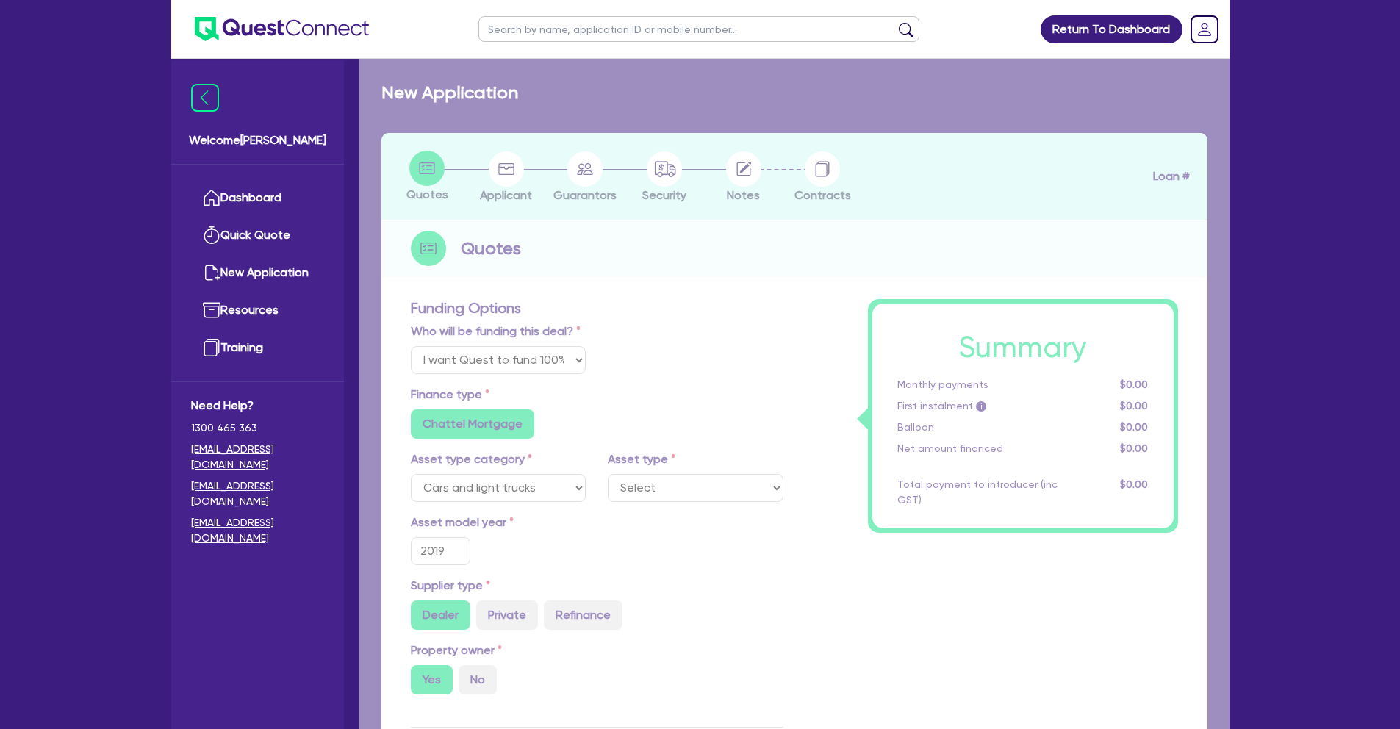
type input "17.95"
radio input "false"
select select "PASSENGER_VEHICLES"
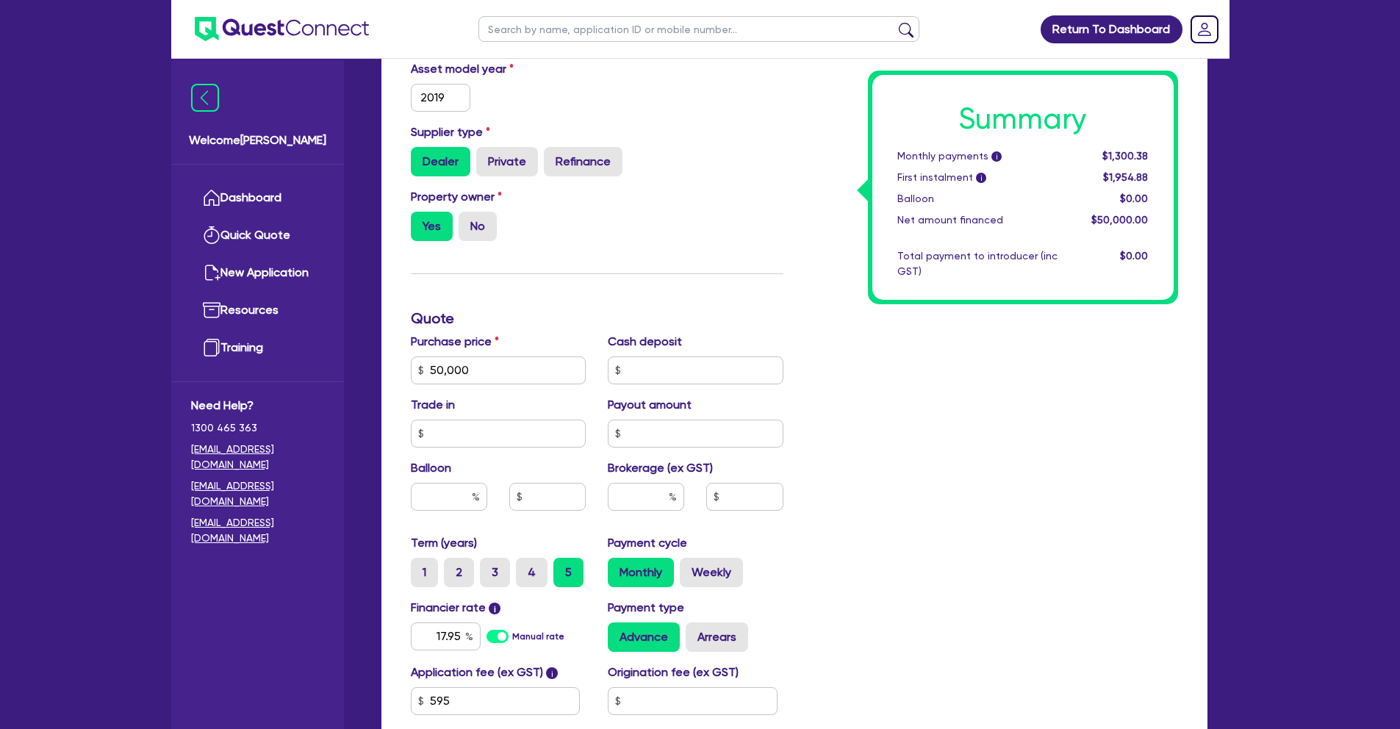
scroll to position [531, 0]
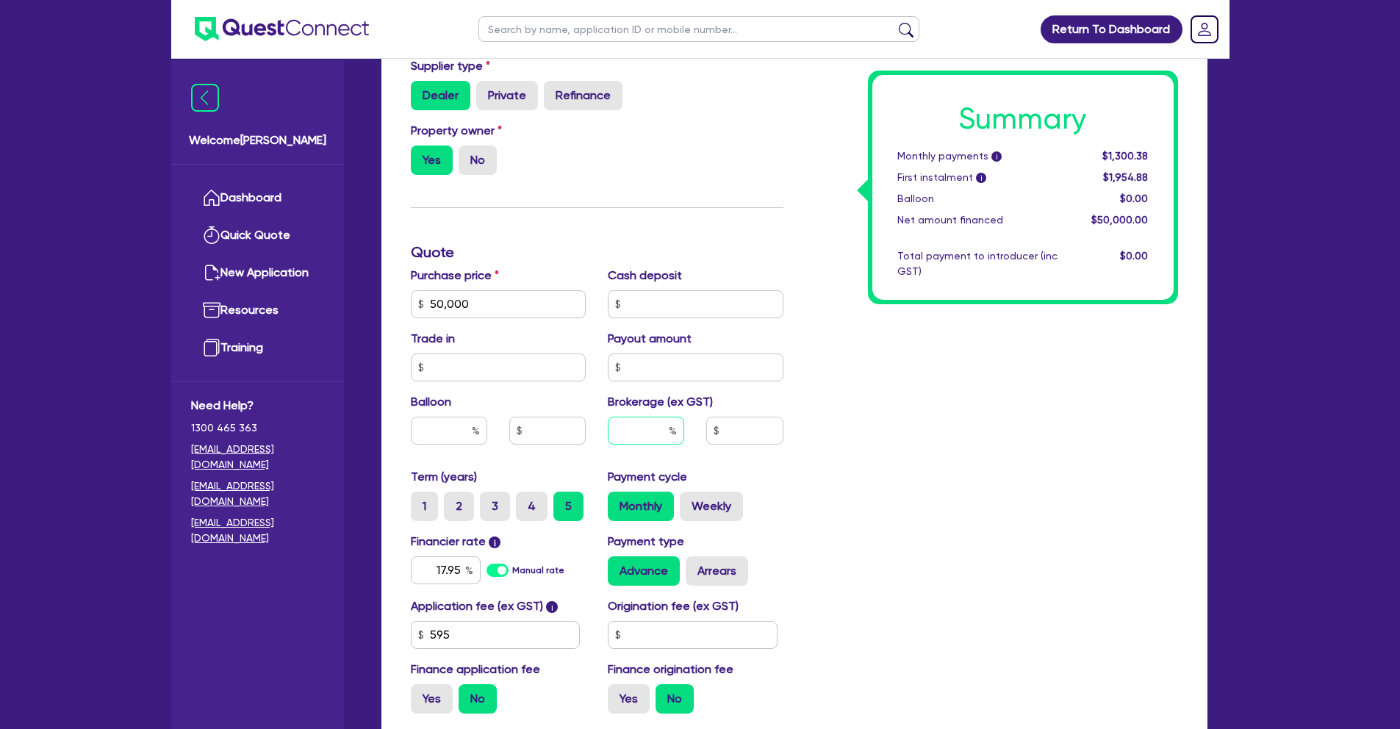
click at [656, 427] on input "text" at bounding box center [646, 431] width 76 height 28
type input "50,000"
type input "5"
click at [885, 484] on div "Summary Monthly payments i Calculating... First instalment i Calculating... Bal…" at bounding box center [991, 253] width 395 height 946
type input "50,000"
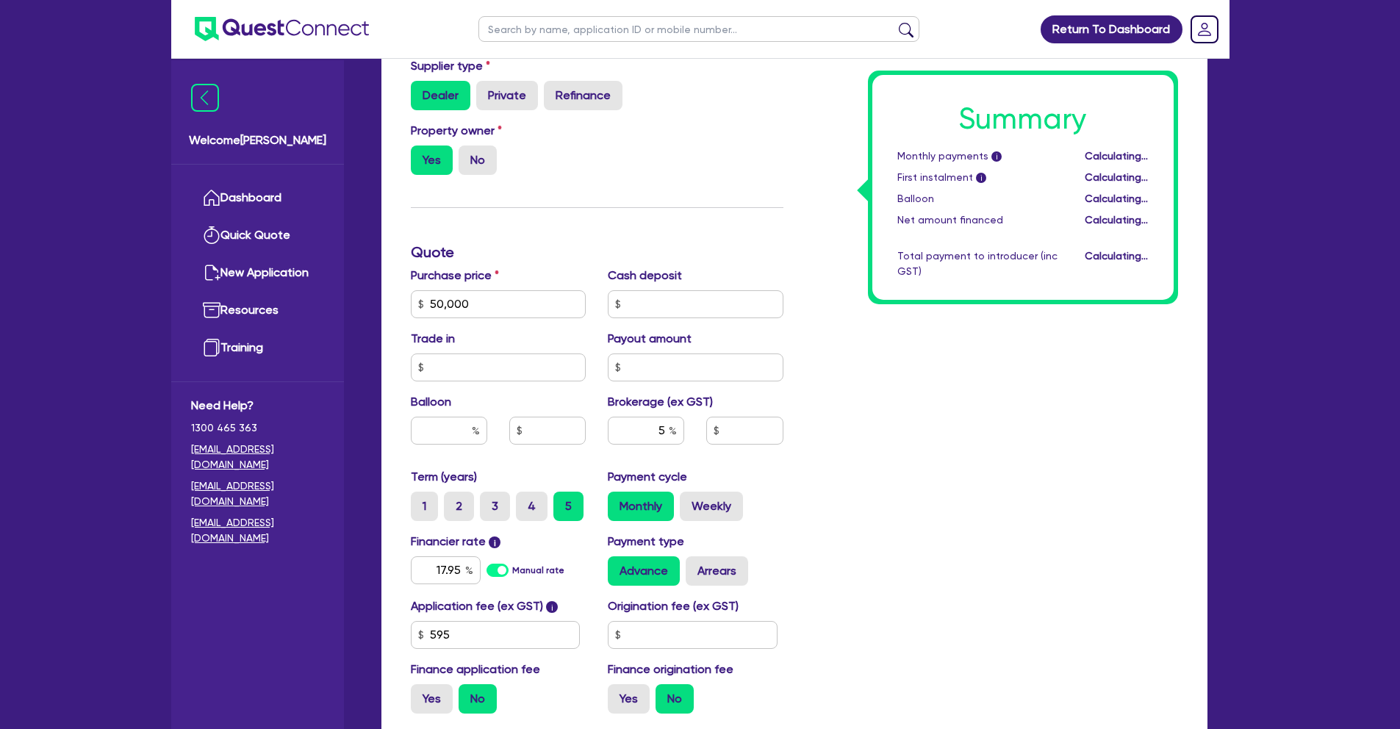
type input "2,500"
drag, startPoint x: 492, startPoint y: 304, endPoint x: 404, endPoint y: 299, distance: 88.3
click at [404, 299] on div "Purchase price 50,000" at bounding box center [499, 292] width 198 height 51
type input "4"
type input "2,500"
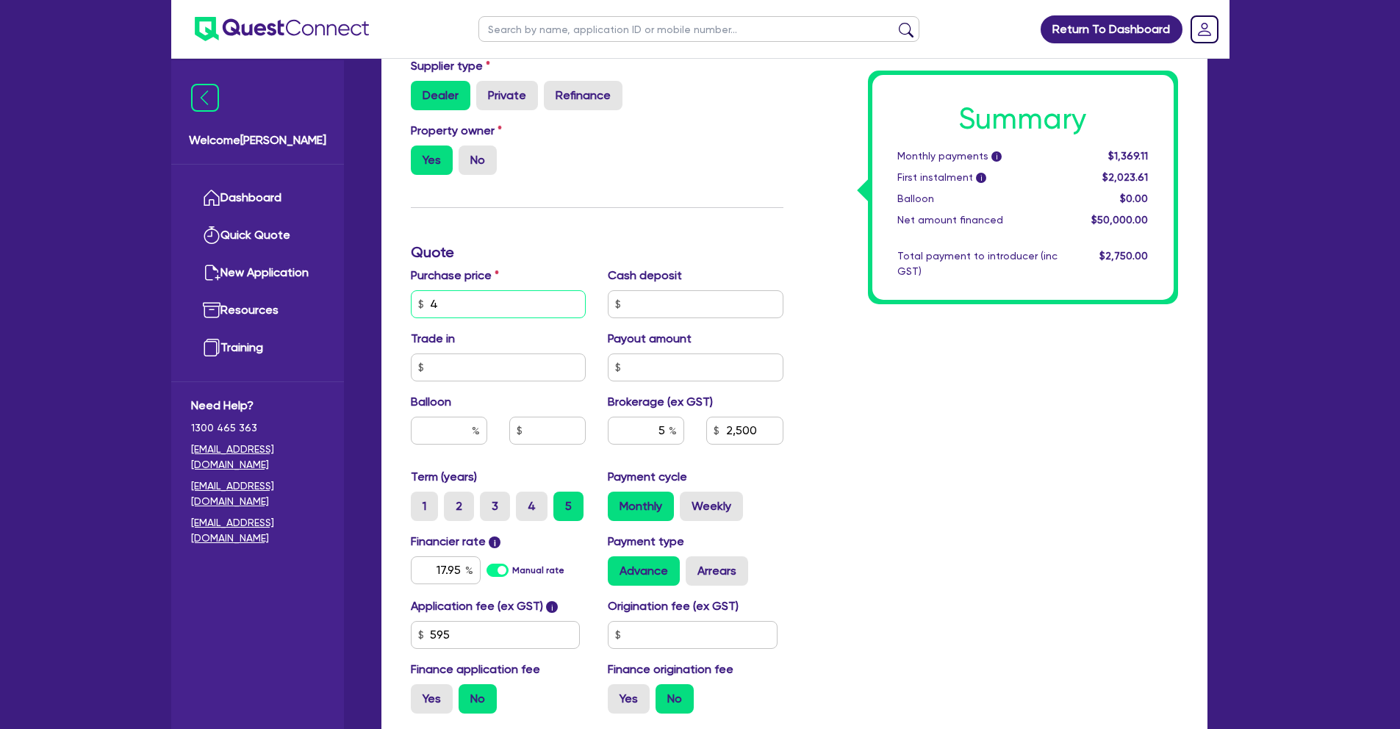
type input "40"
type input "2,500"
type input "400"
type input "2,500"
type input "4,000"
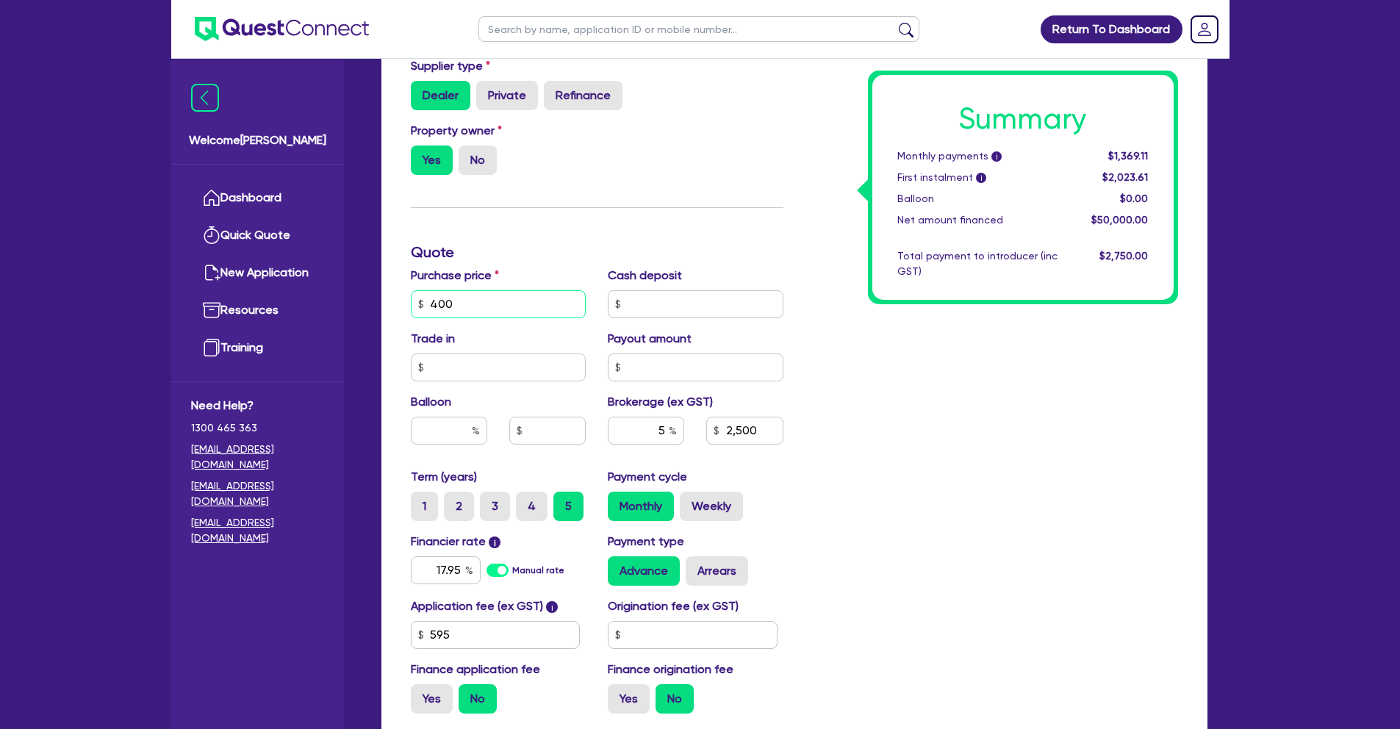
type input "2,500"
type input "40,000"
type input "2,500"
type input "40,000"
type input "2,000"
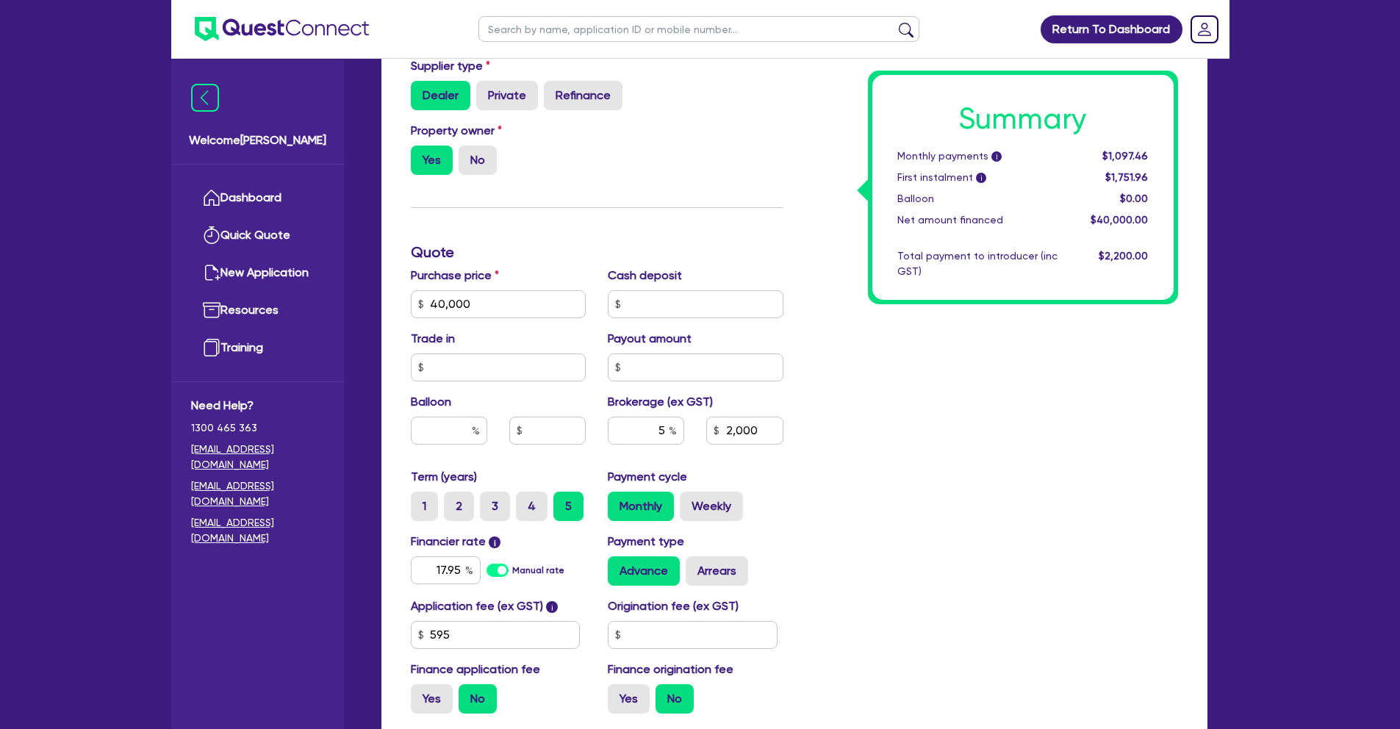
click at [942, 415] on div "Summary Monthly payments i $1,097.46 First instalment i $1,751.96 Balloon $0.00…" at bounding box center [991, 253] width 395 height 946
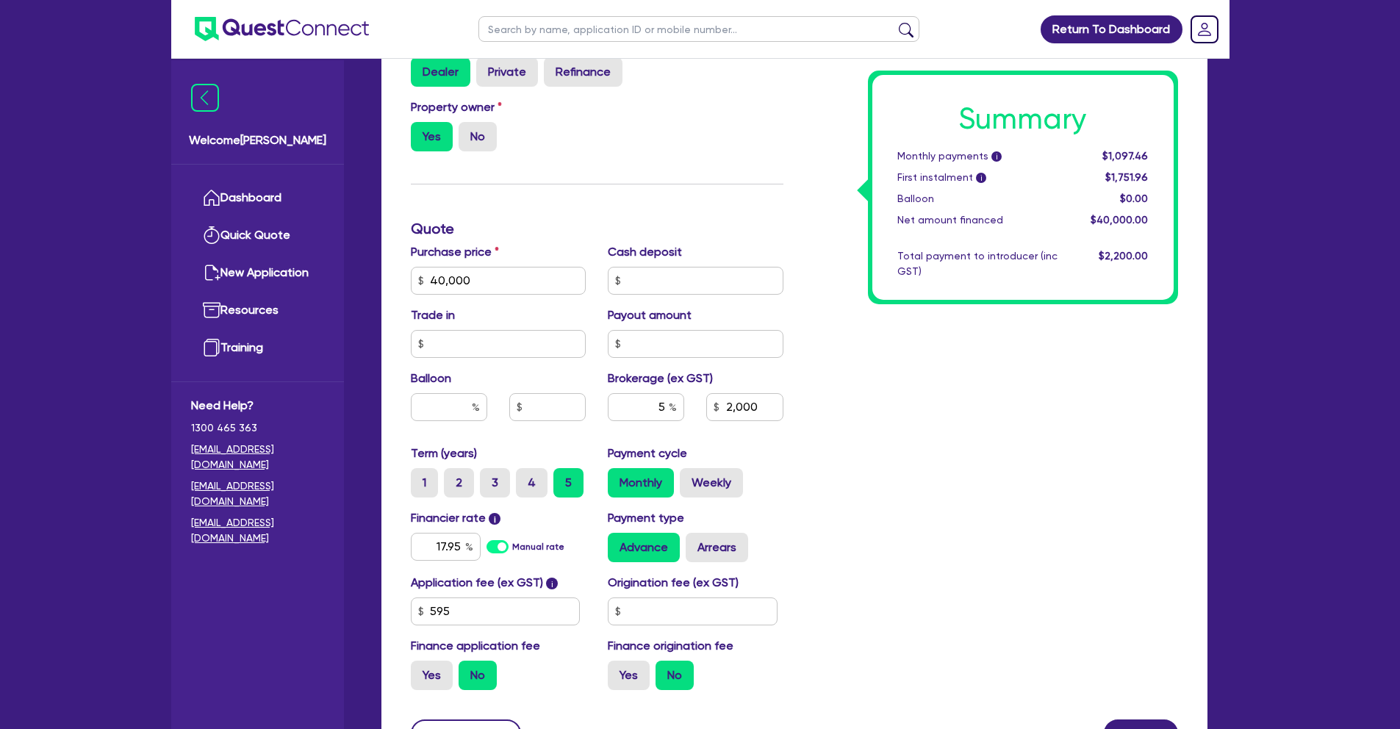
scroll to position [556, 0]
drag, startPoint x: 654, startPoint y: 403, endPoint x: 788, endPoint y: 414, distance: 134.2
click at [788, 414] on div "5 2,000" at bounding box center [696, 412] width 198 height 40
type input "6"
type input "2,000"
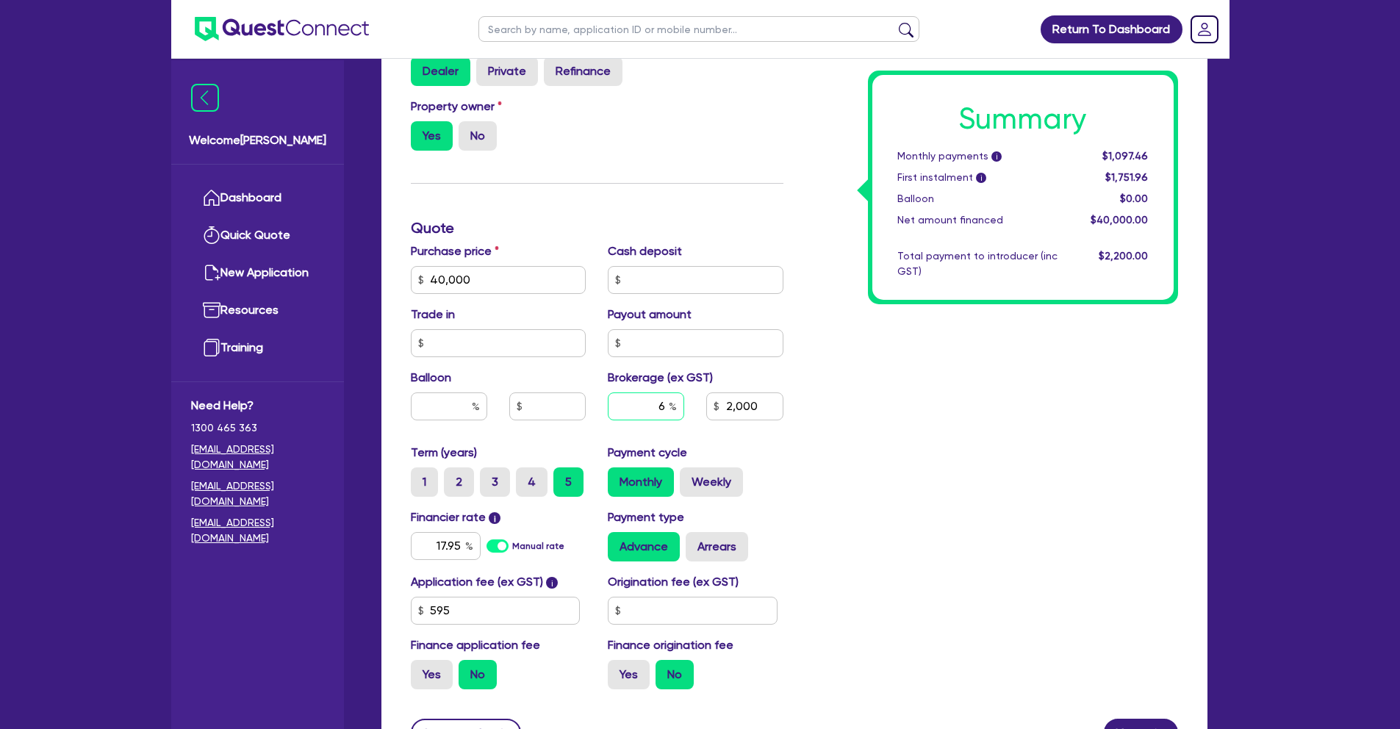
type input "6"
click at [848, 439] on div "Summary Monthly payments i Calculating... First instalment i Calculating... Bal…" at bounding box center [991, 228] width 395 height 946
drag, startPoint x: 435, startPoint y: 545, endPoint x: 513, endPoint y: 545, distance: 77.9
click at [513, 545] on div "17.95 Manual rate" at bounding box center [499, 546] width 176 height 28
type input "2,400"
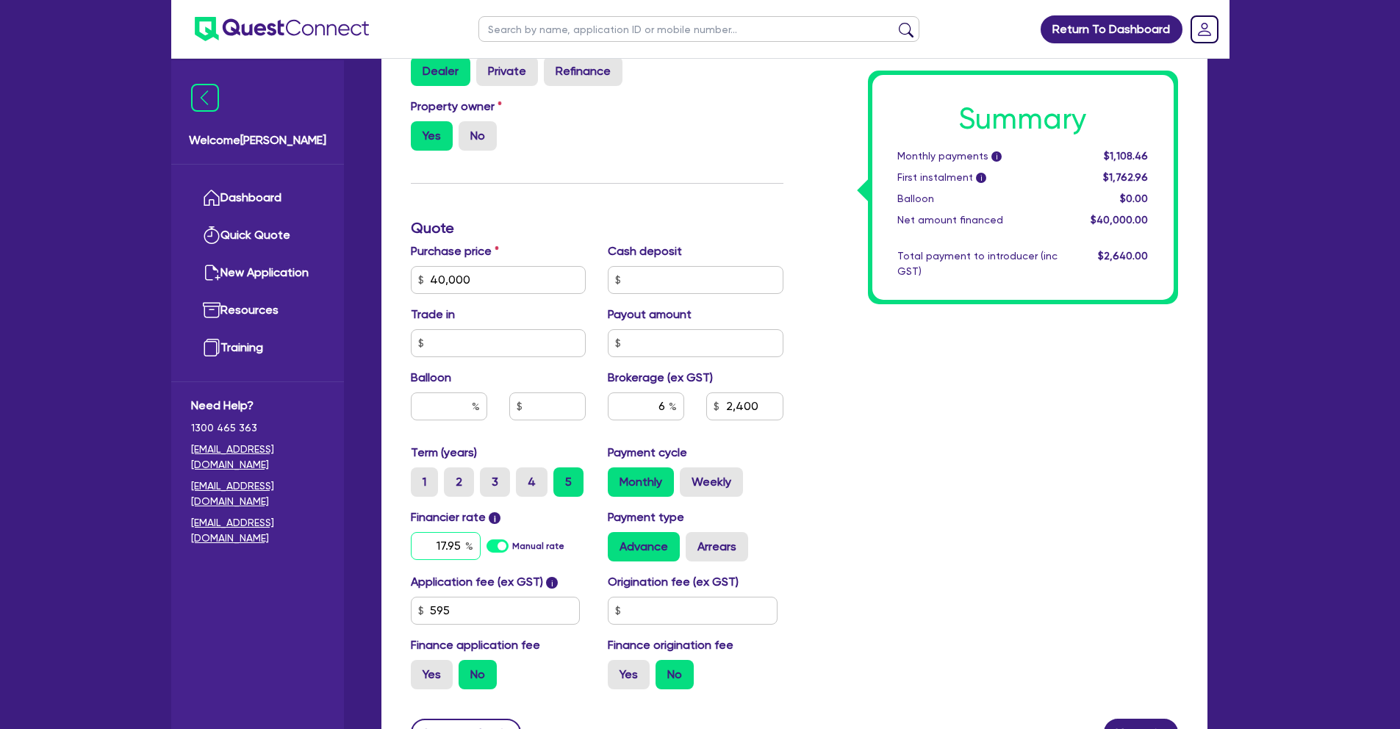
type input "2"
type input "2,400"
type input "21"
type input "2,400"
type input "21."
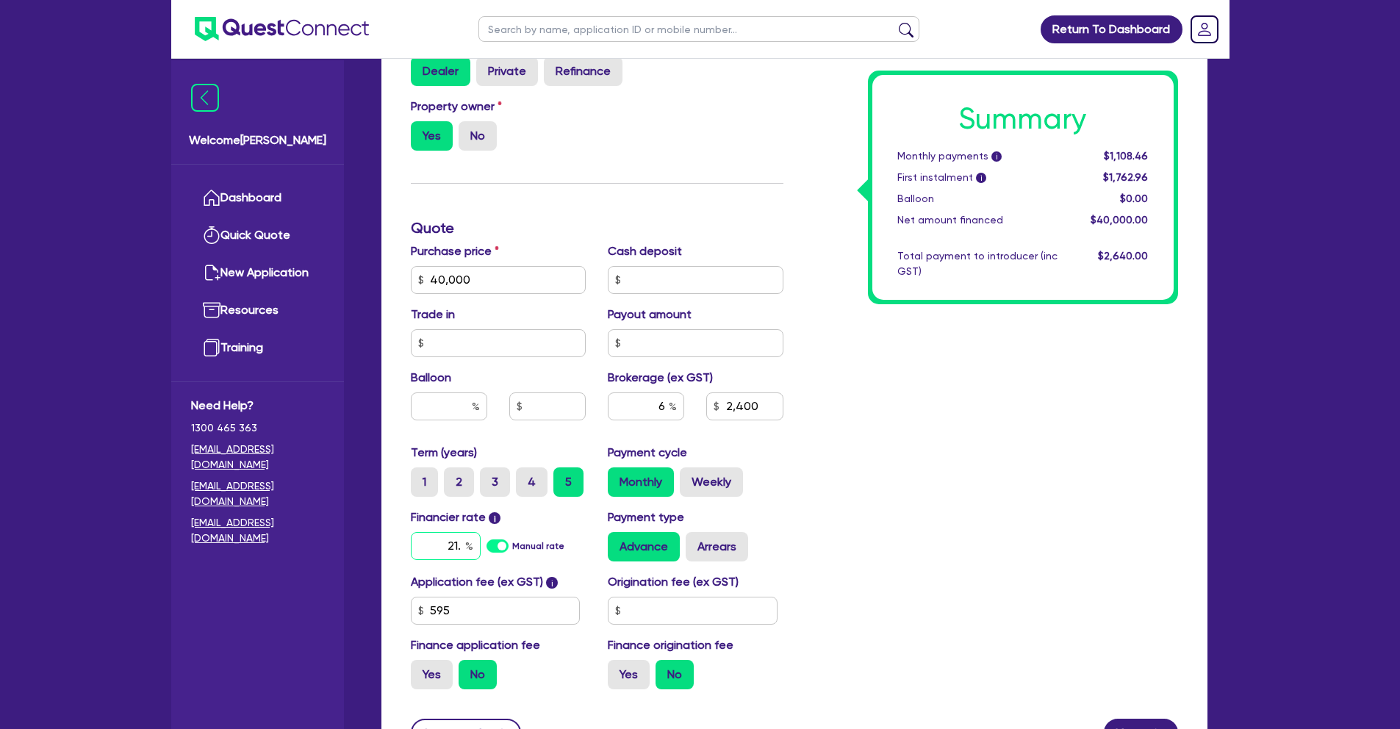
type input "2,400"
type input "21.9"
type input "2,400"
type input "21.95"
click at [1005, 511] on div "Summary Monthly payments i $1,108.46 First instalment i $1,762.96 Balloon $0.00…" at bounding box center [991, 228] width 395 height 946
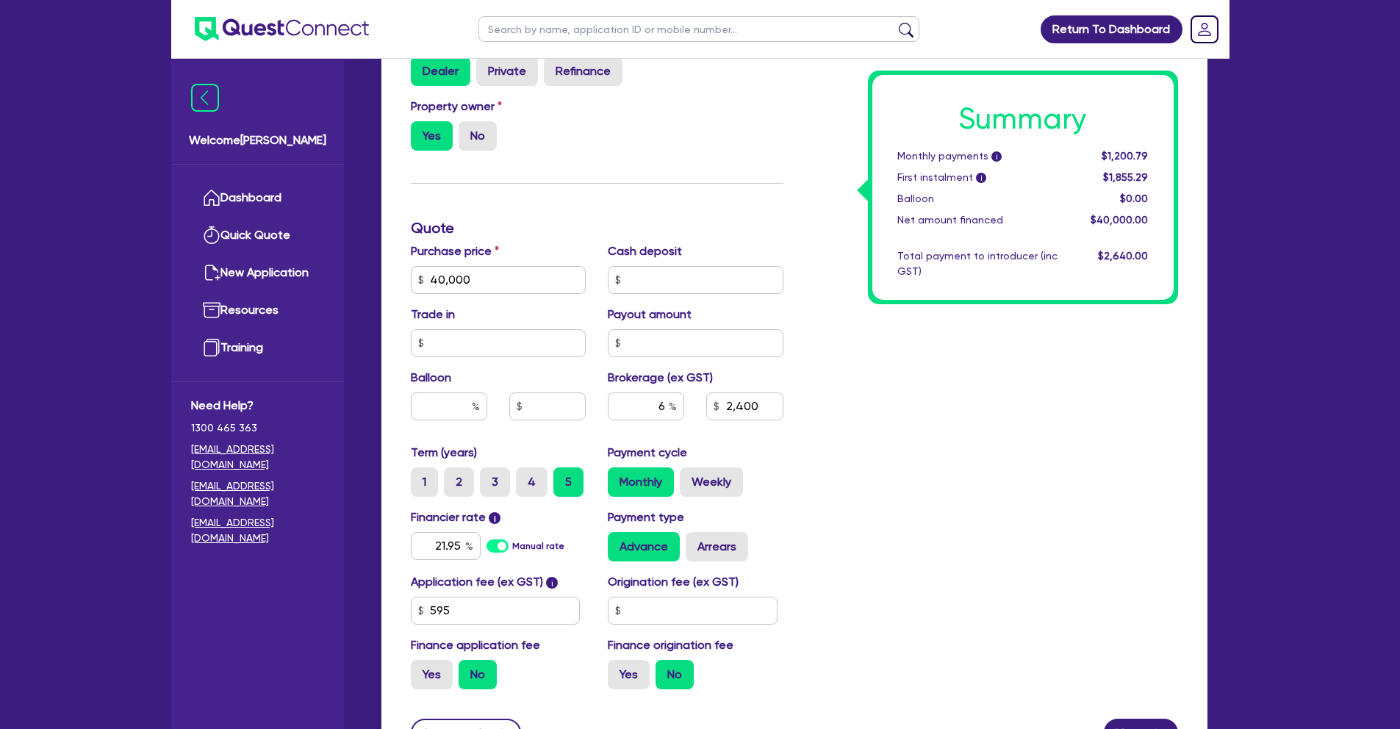
click at [796, 441] on div "Summary Monthly payments i $1,200.79 First instalment i $1,855.29 Balloon $0.00…" at bounding box center [991, 228] width 395 height 946
click at [449, 546] on input "21.95" at bounding box center [446, 546] width 70 height 28
click at [829, 538] on div "Summary Monthly payments i $1,200.79 First instalment i $1,855.29 Balloon $0.00…" at bounding box center [991, 228] width 395 height 946
drag, startPoint x: 430, startPoint y: 545, endPoint x: 539, endPoint y: 545, distance: 109.5
click at [539, 545] on div "21.95 Manual rate" at bounding box center [499, 546] width 176 height 28
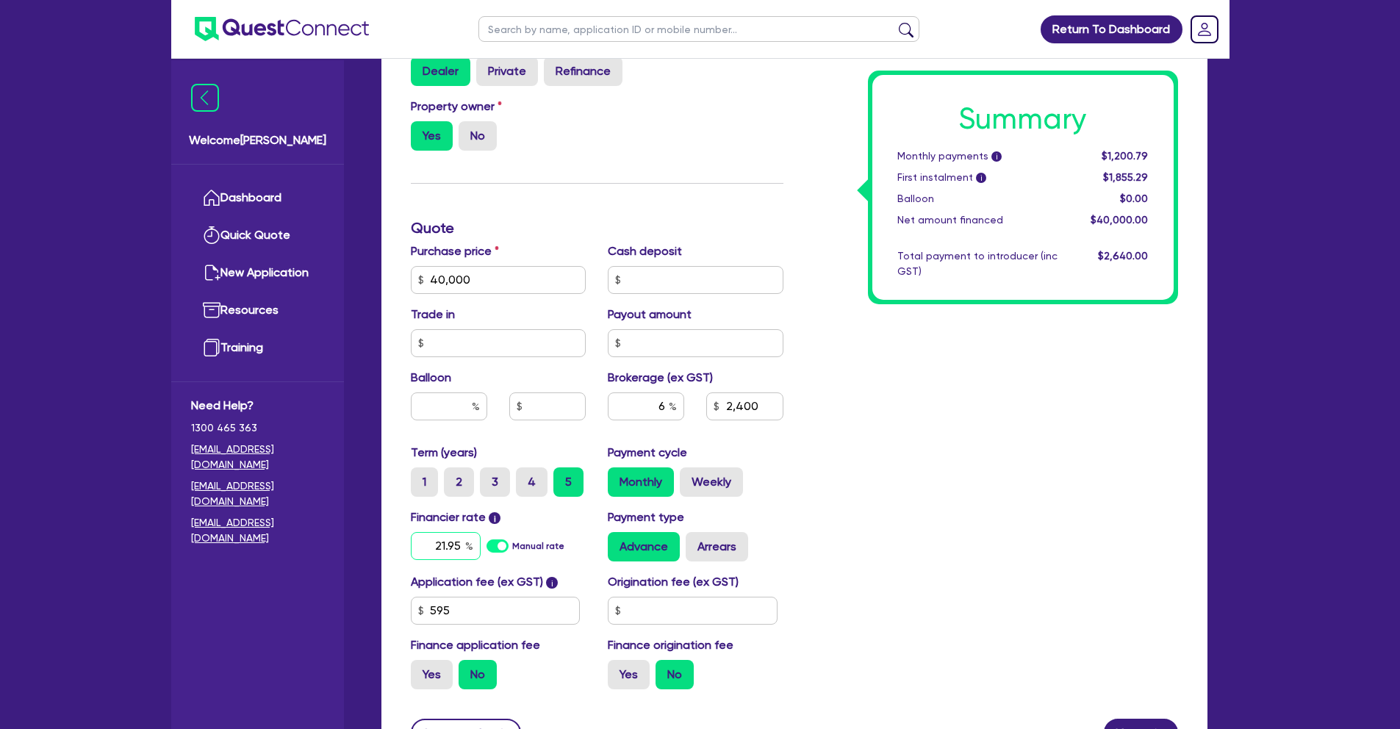
type input "2,400"
type input "1"
type input "2,400"
type input "17"
type input "2,400"
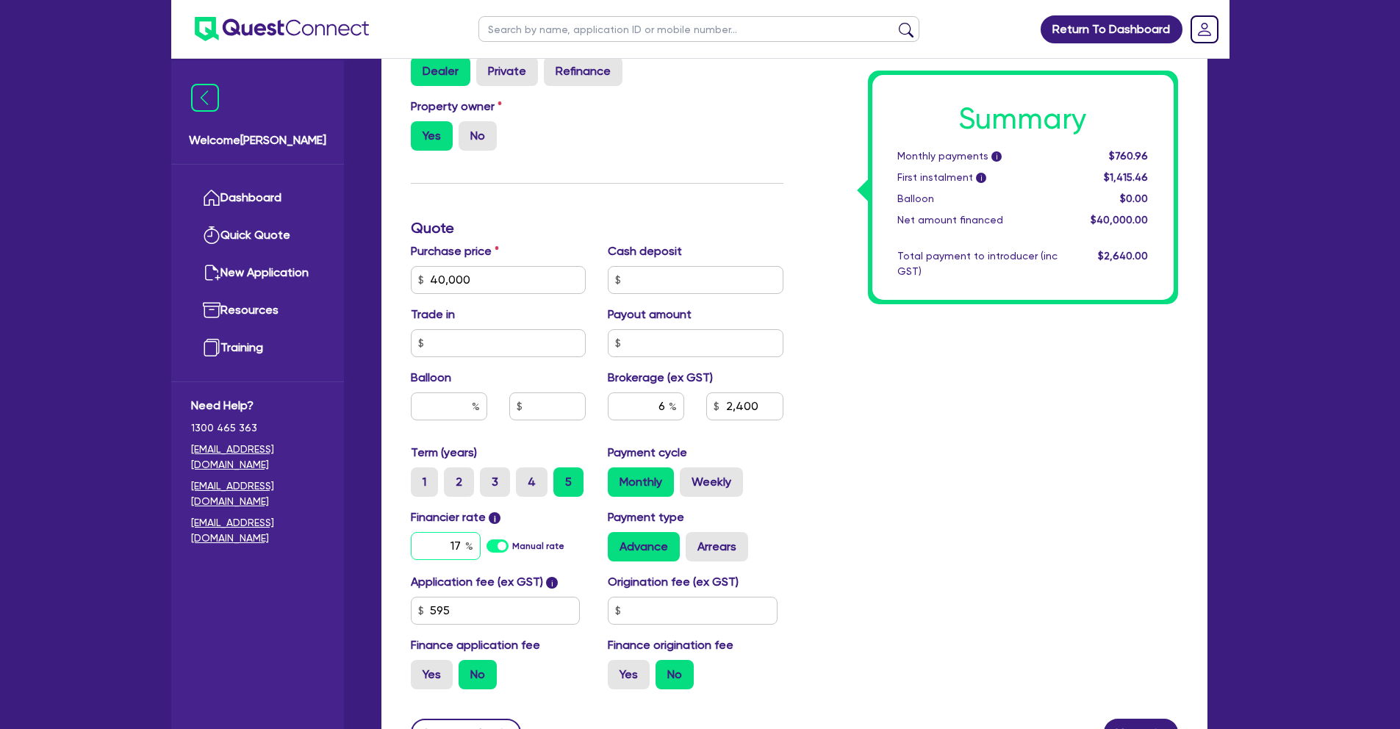
type input "17."
type input "2,400"
type input "17.9"
type input "2,400"
type input "17.95"
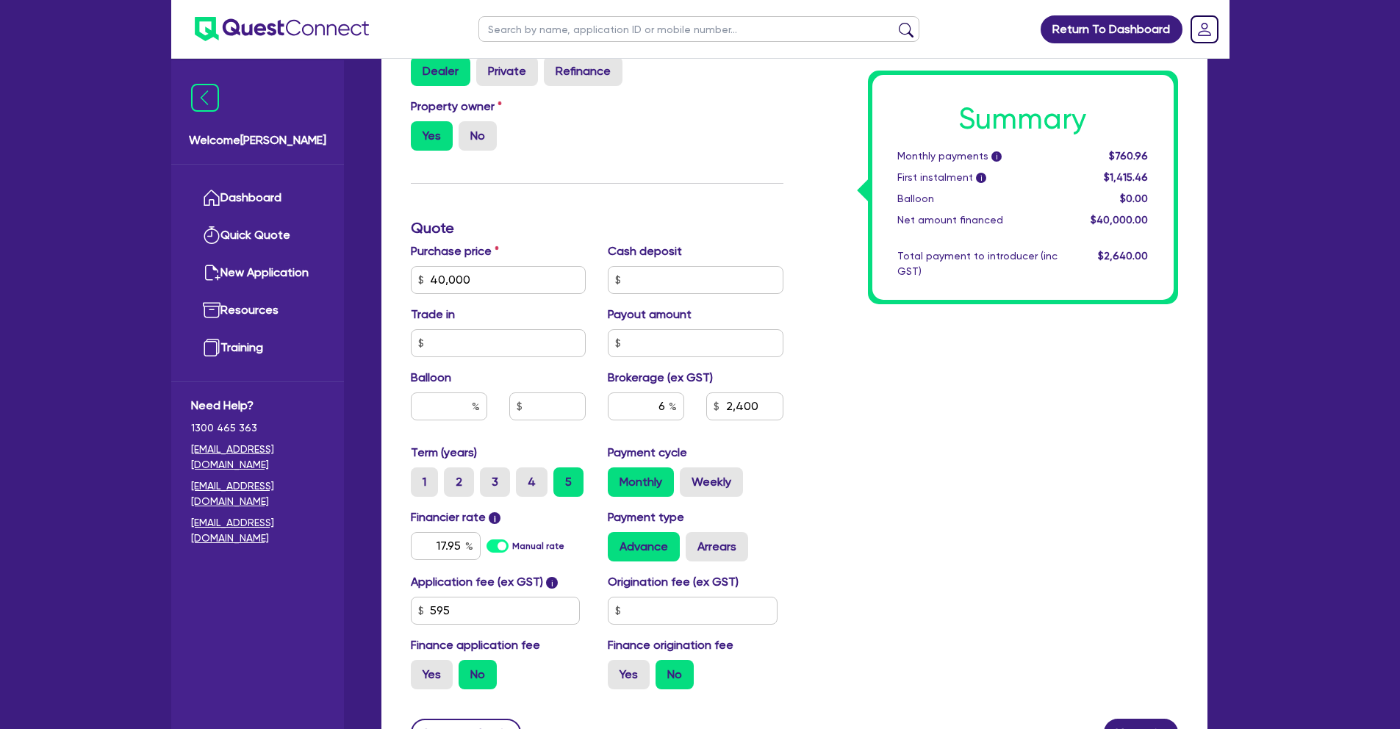
type input "2,400"
click at [894, 548] on div "Summary Monthly payments i $760.96 First instalment i $1,415.46 Balloon $0.00 N…" at bounding box center [991, 228] width 395 height 946
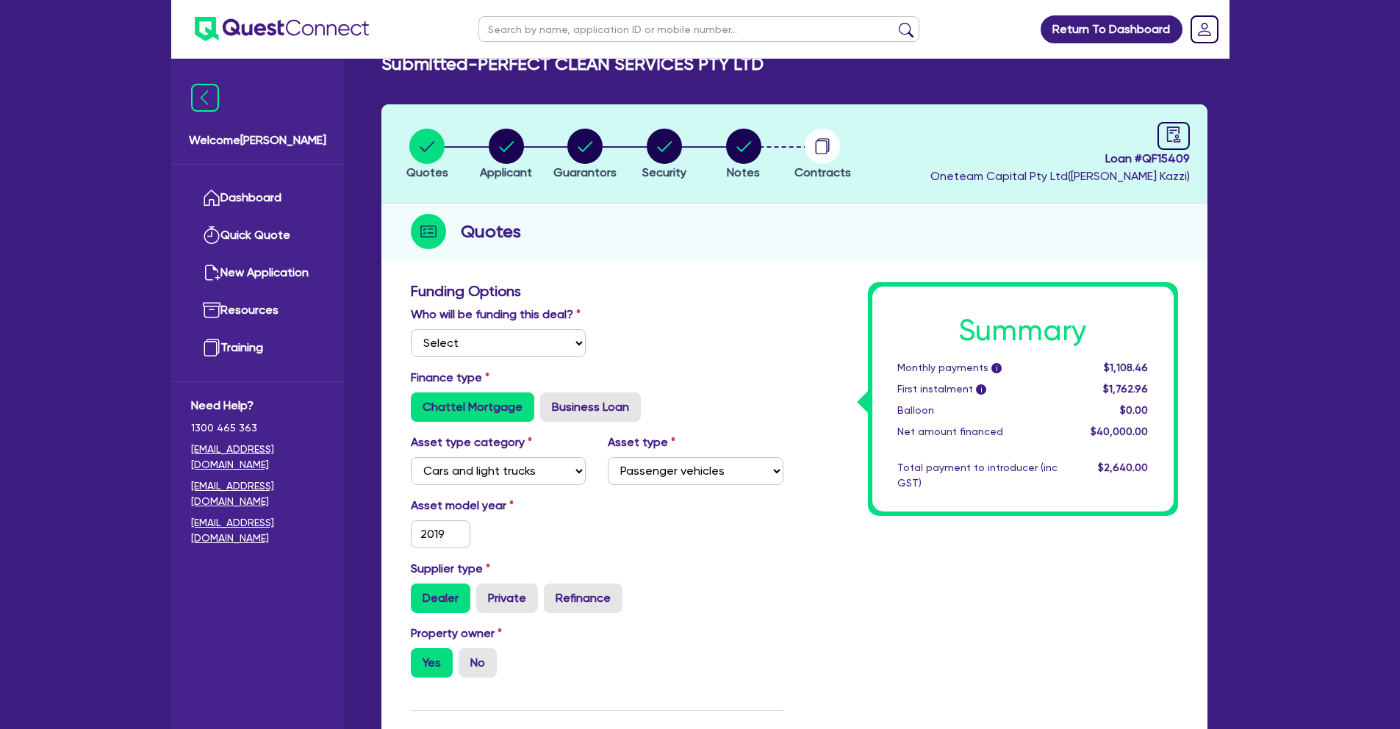
scroll to position [0, 0]
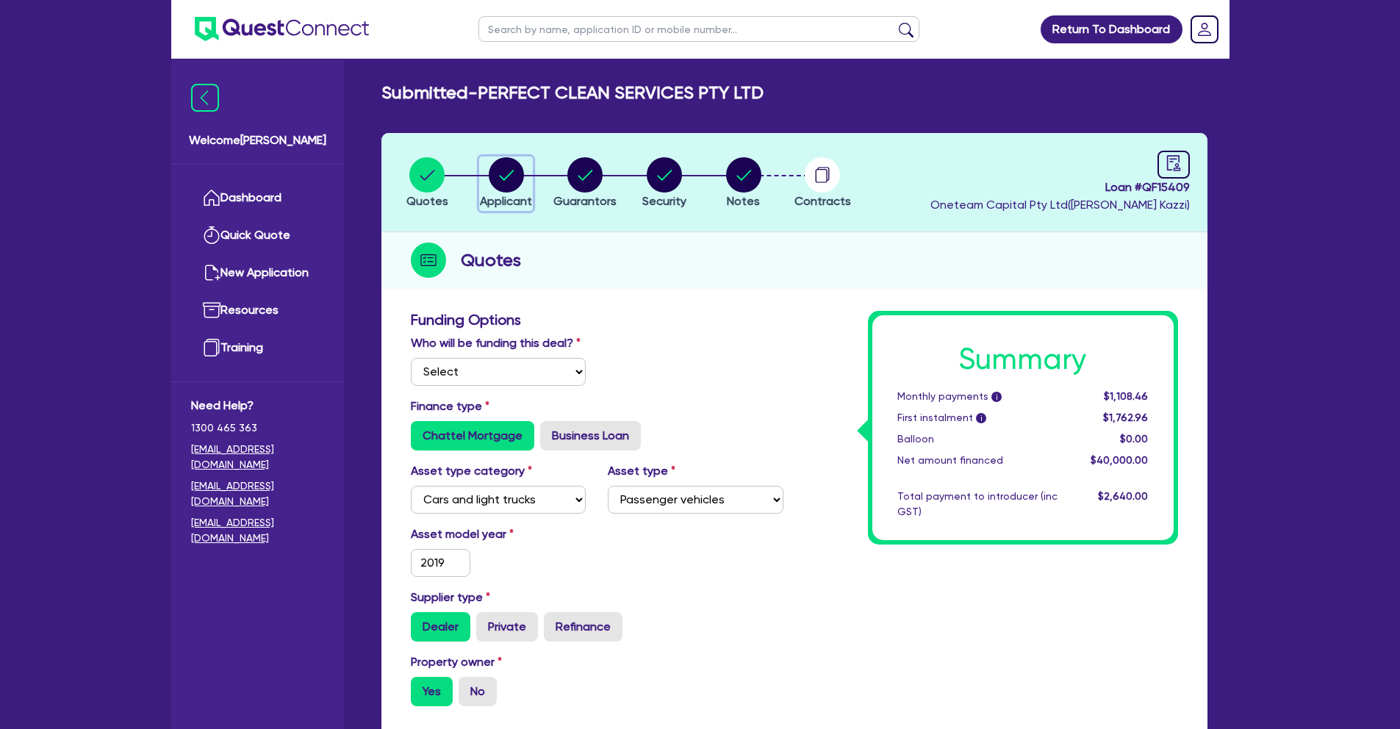
click at [524, 171] on div "button" at bounding box center [506, 174] width 52 height 35
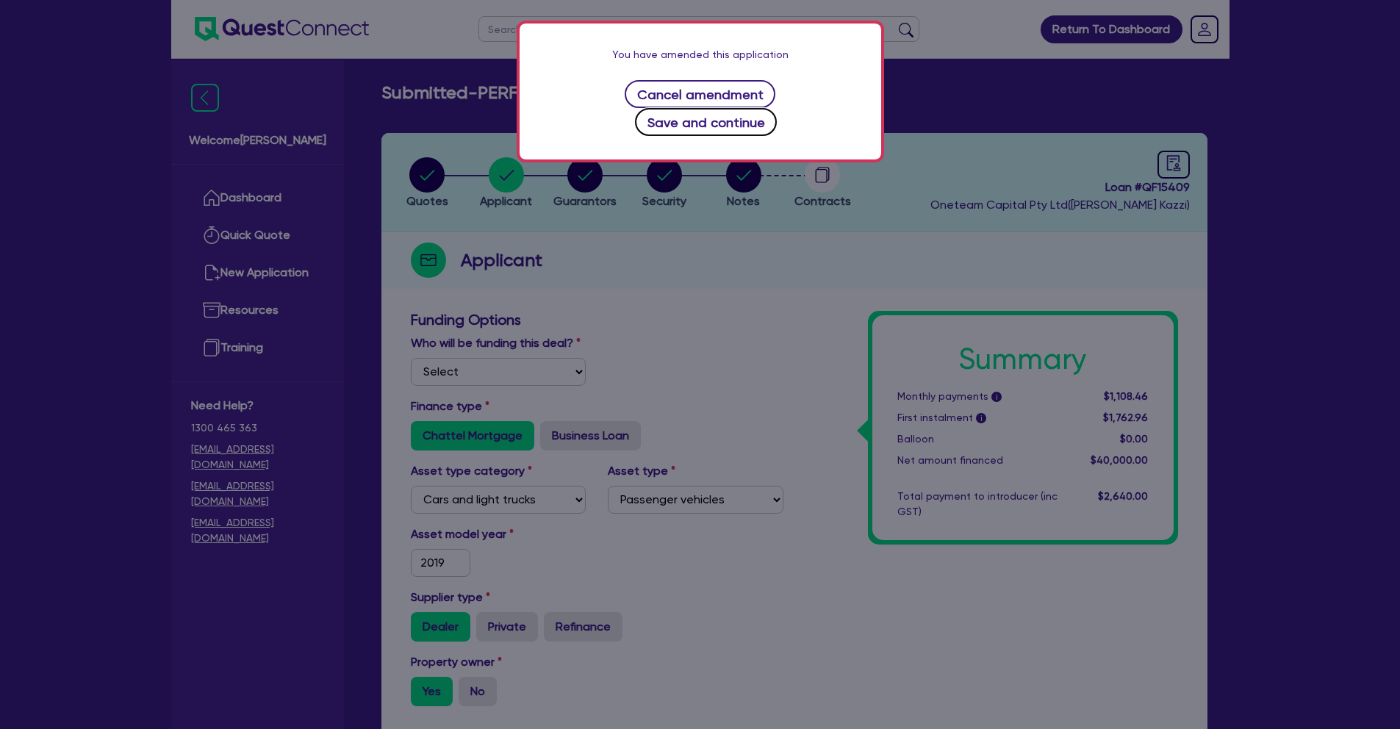
click at [735, 108] on button "Save and continue" at bounding box center [706, 122] width 142 height 28
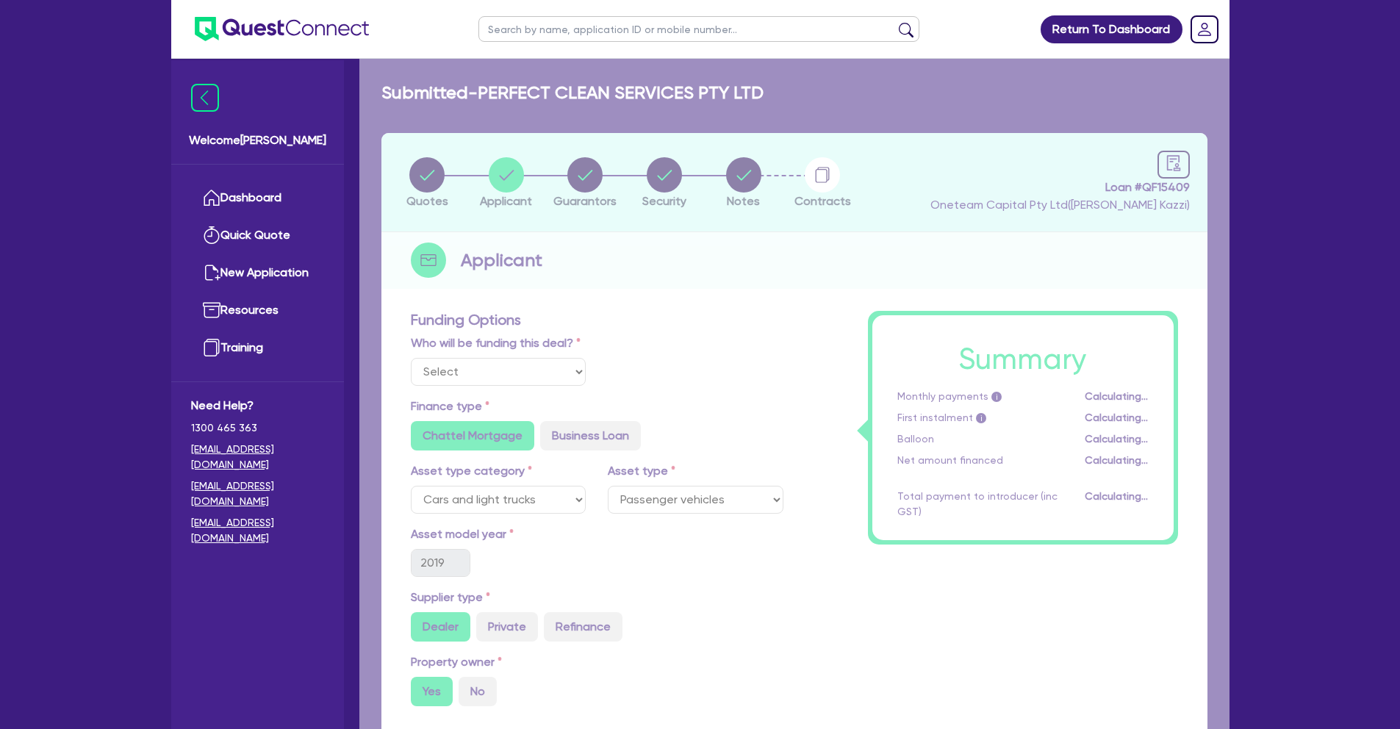
select select "COMPANY"
select select "BUILDING_CONSTRUCTION"
select select "TRADES_SERVICES_CONSUMERS"
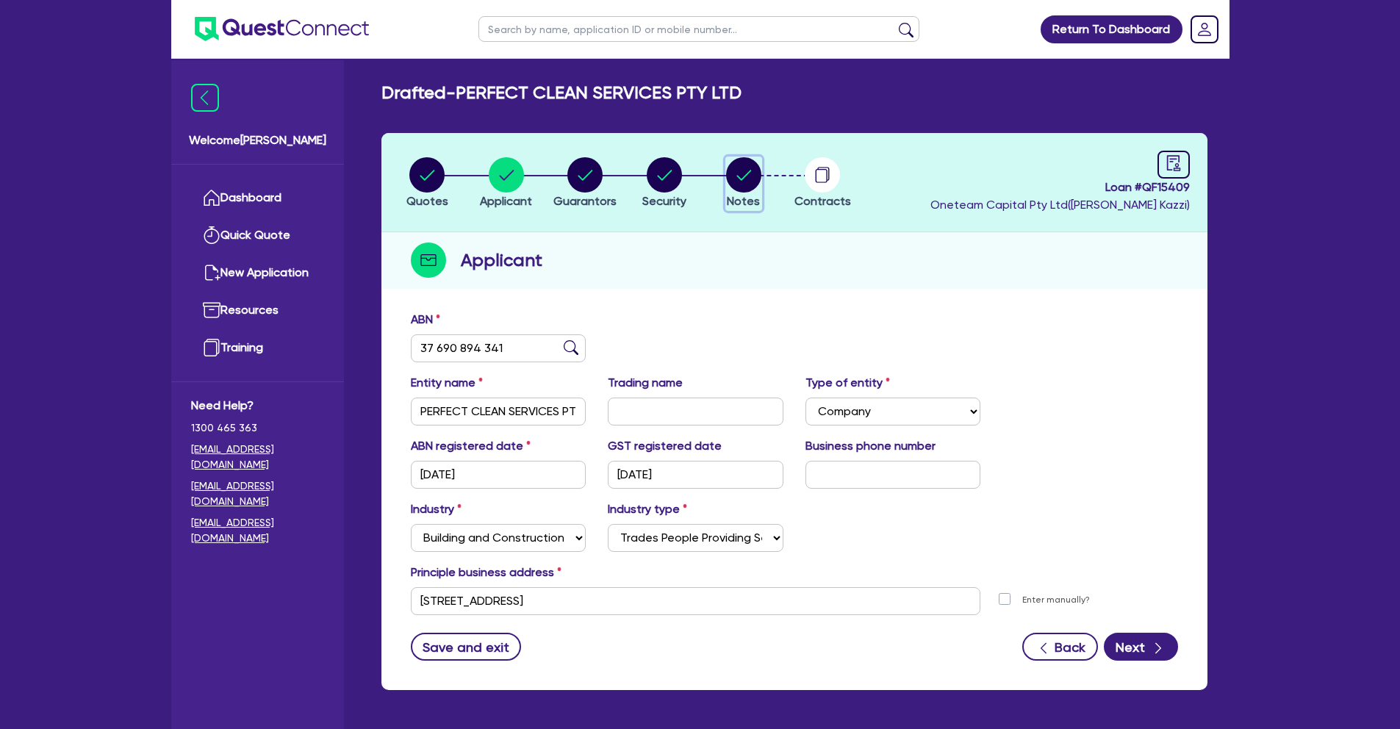
click at [748, 176] on circle "button" at bounding box center [743, 174] width 35 height 35
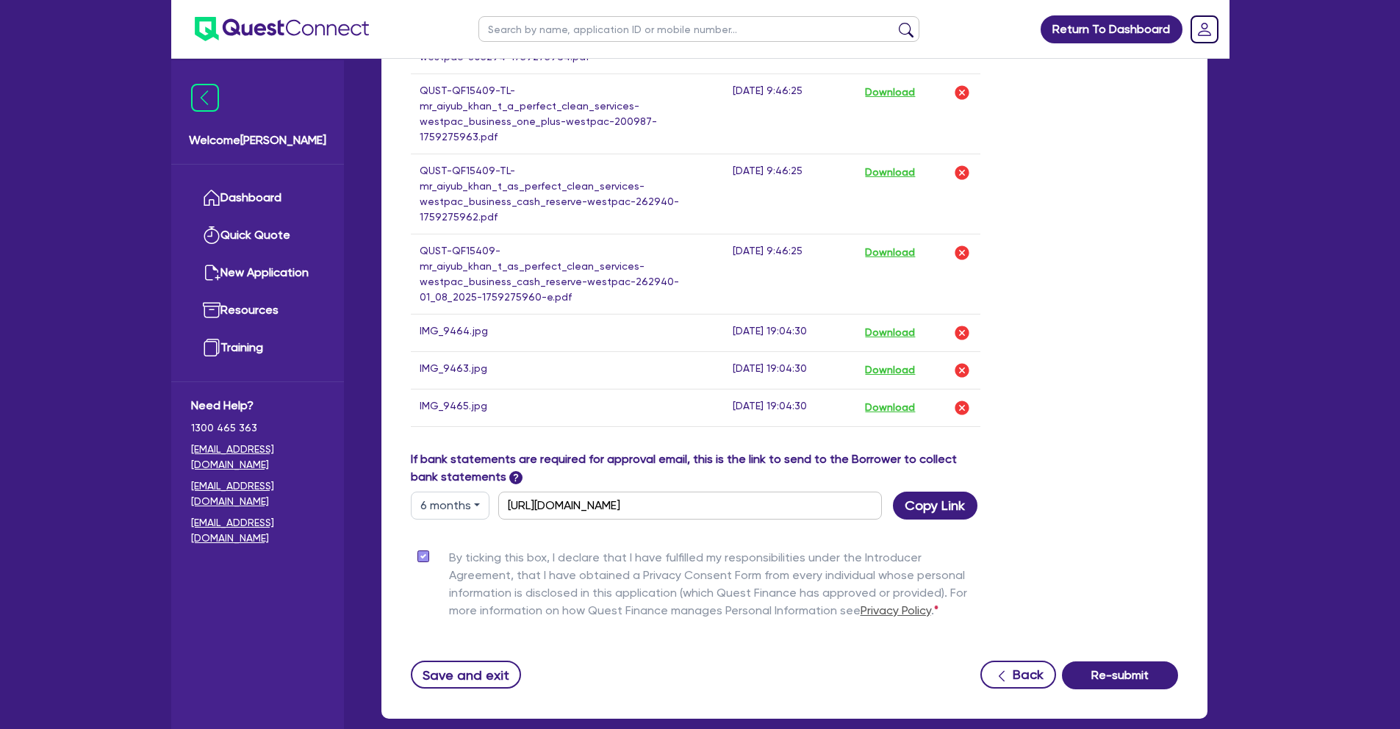
scroll to position [1010, 0]
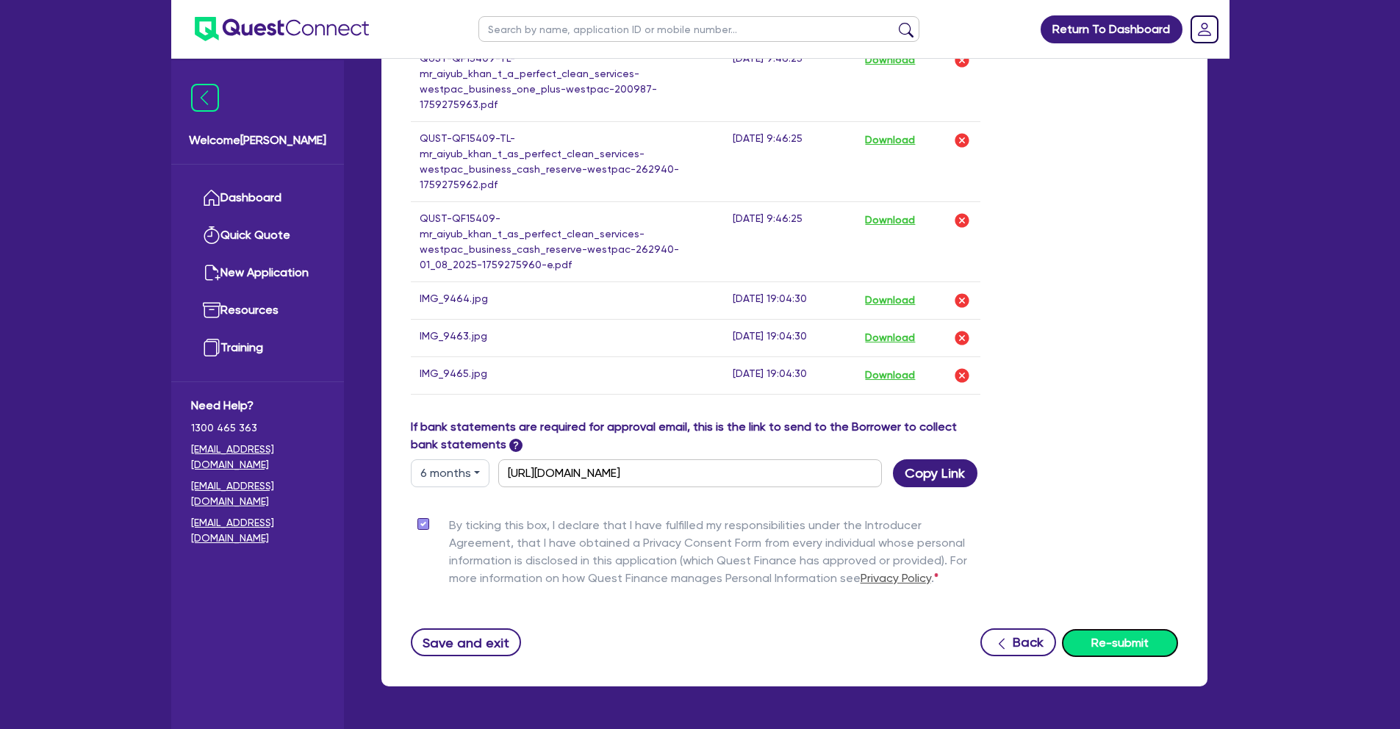
click at [1149, 629] on button "Re-submit" at bounding box center [1120, 643] width 116 height 28
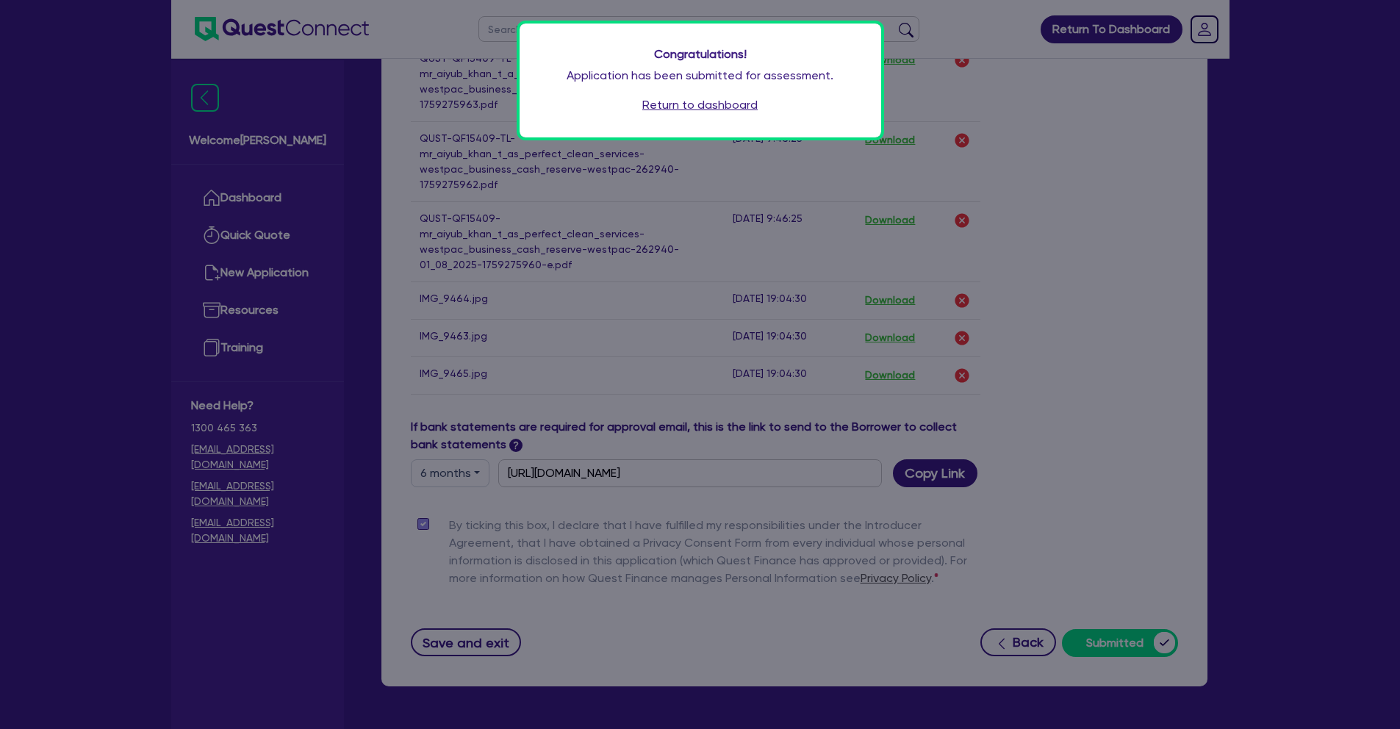
click at [728, 110] on link "Return to dashboard" at bounding box center [699, 105] width 115 height 18
